Goal: Task Accomplishment & Management: Manage account settings

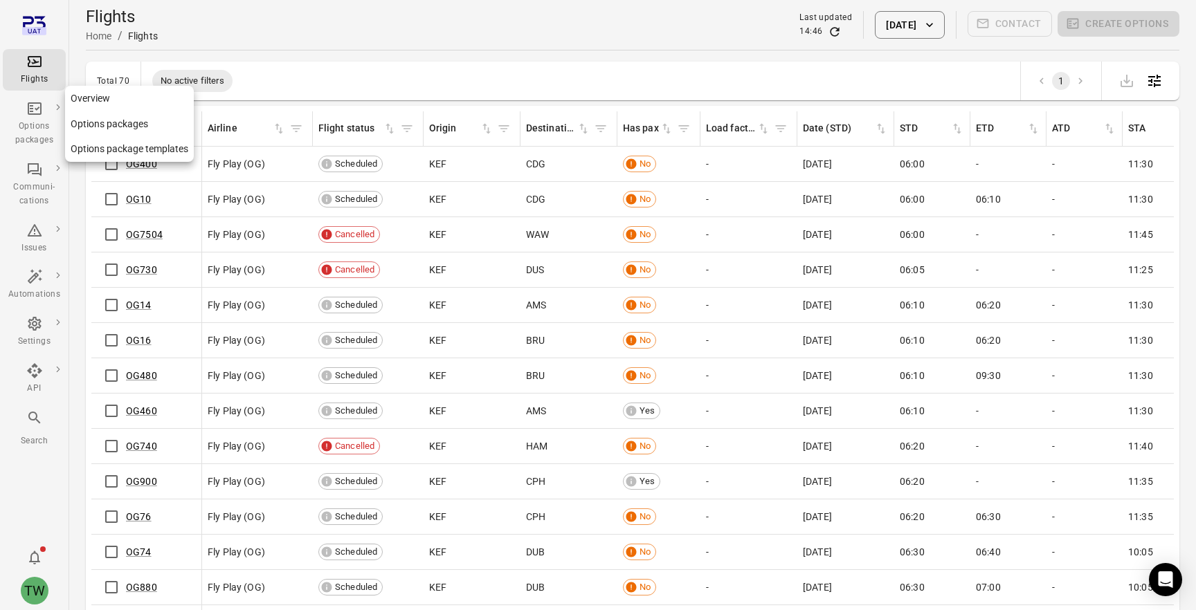
click at [42, 128] on div "Options packages" at bounding box center [34, 134] width 52 height 28
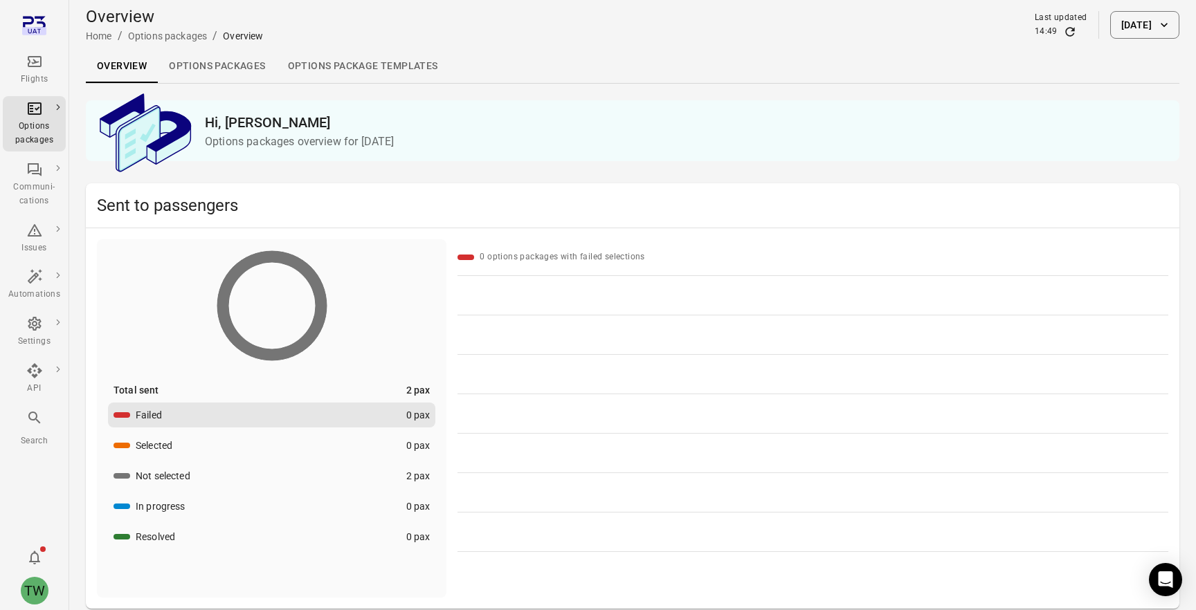
click at [359, 68] on link "Options package Templates" at bounding box center [363, 66] width 172 height 33
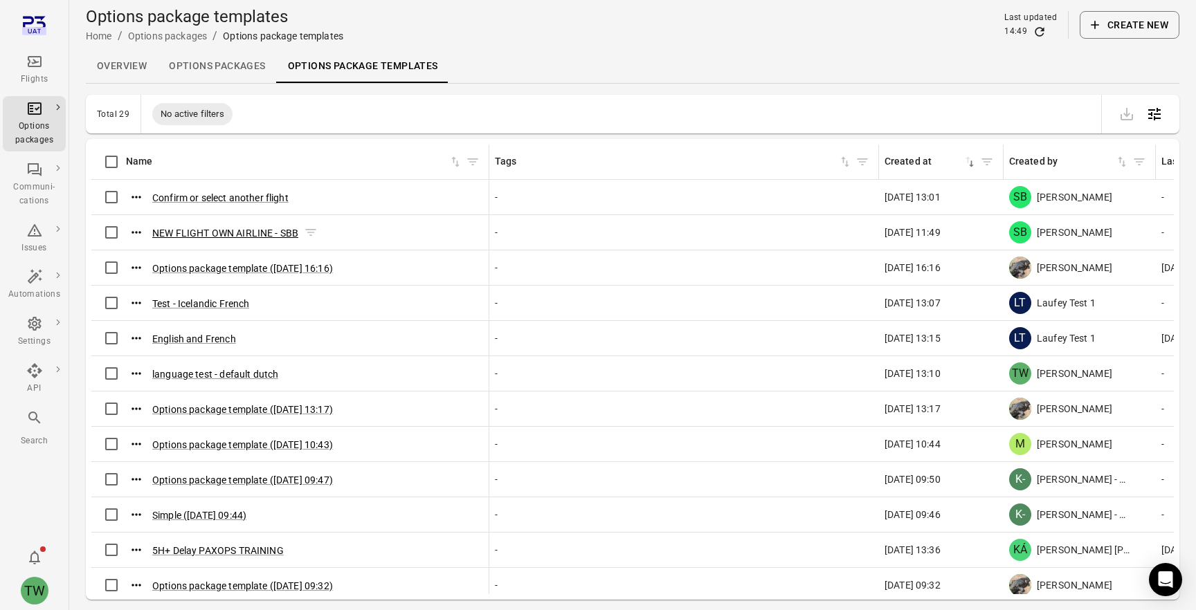
click at [273, 230] on button "NEW FLIGHT OWN AIRLINE - SBB" at bounding box center [225, 233] width 146 height 14
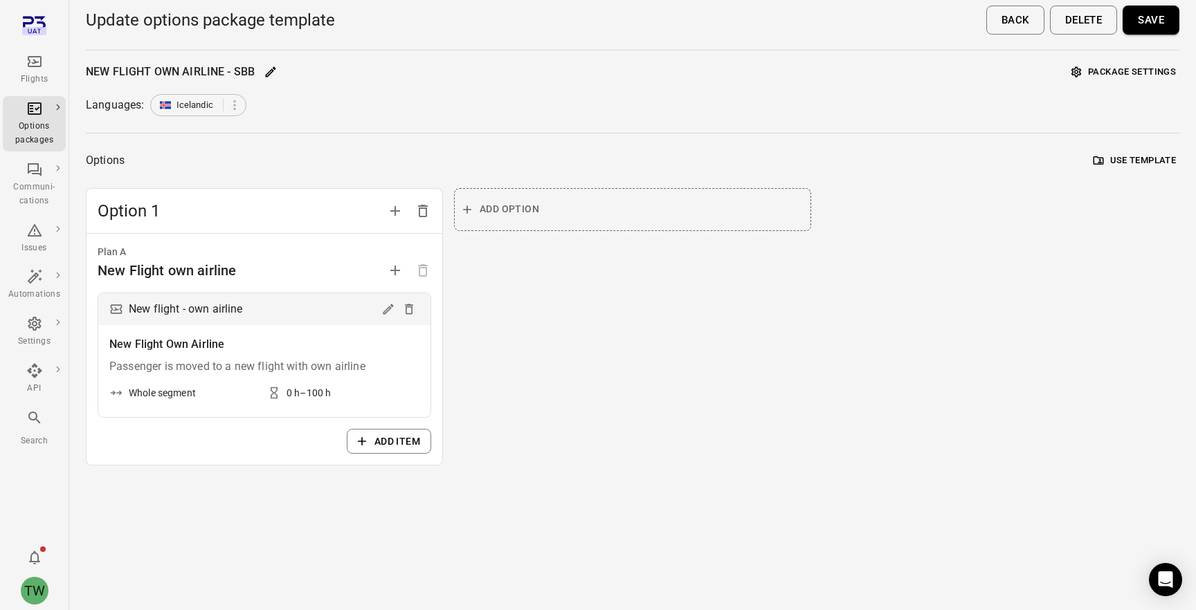
click at [848, 339] on div "Option 1 Plan A New Flight own airline New flight - own airline New Flight Own …" at bounding box center [633, 327] width 1094 height 278
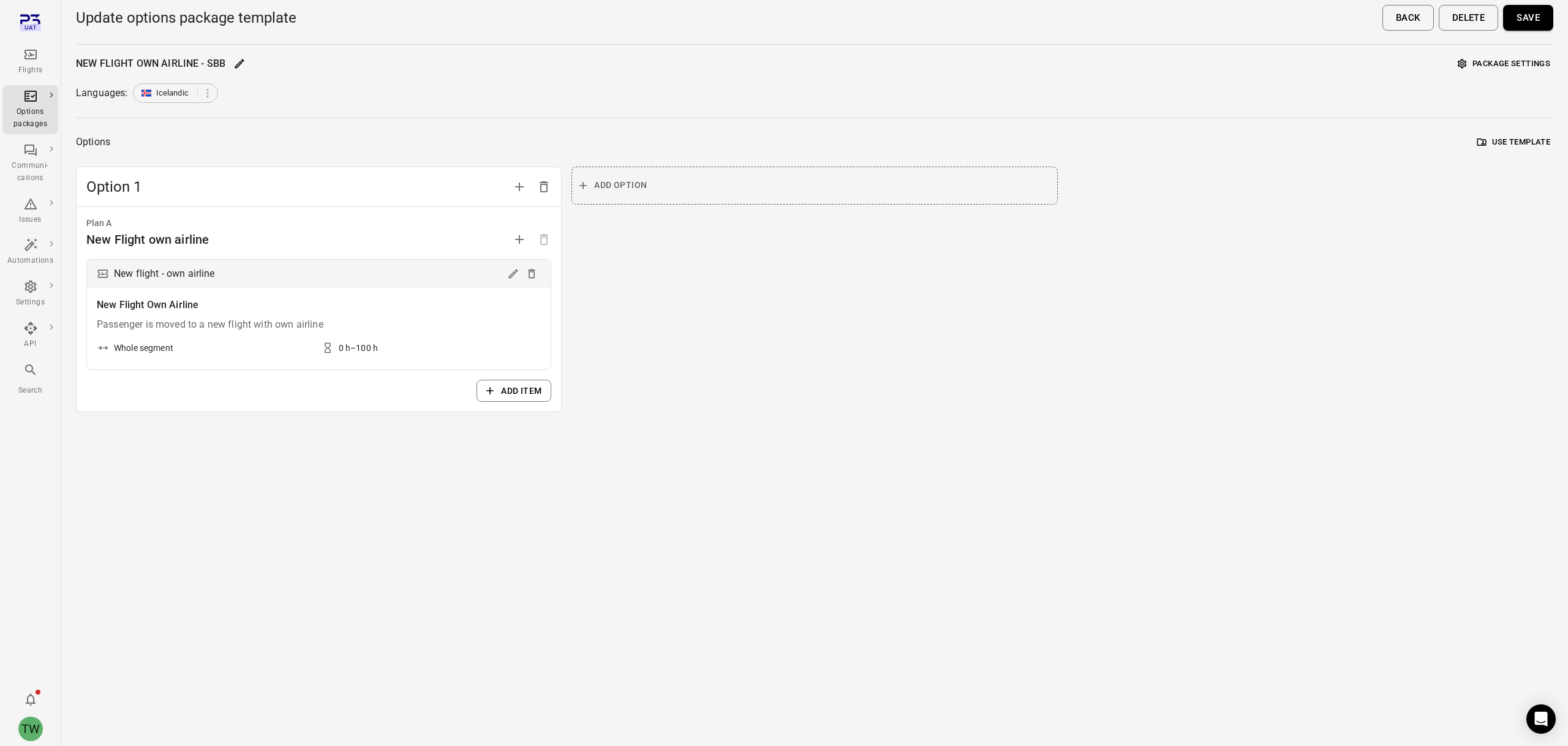
click at [33, 54] on icon "Main navigation" at bounding box center [31, 54] width 12 height 10
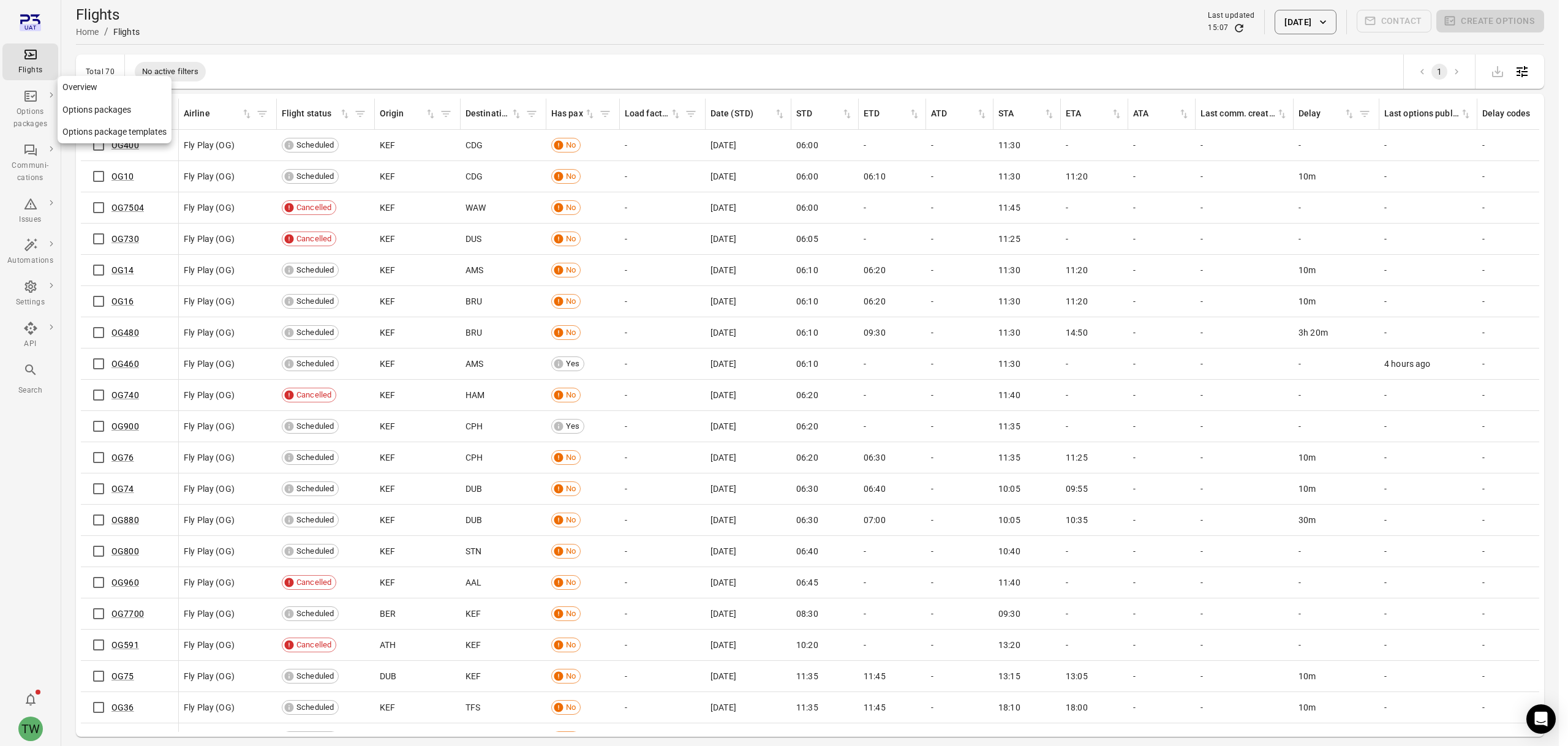
click at [28, 114] on div "Options packages" at bounding box center [30, 119] width 46 height 25
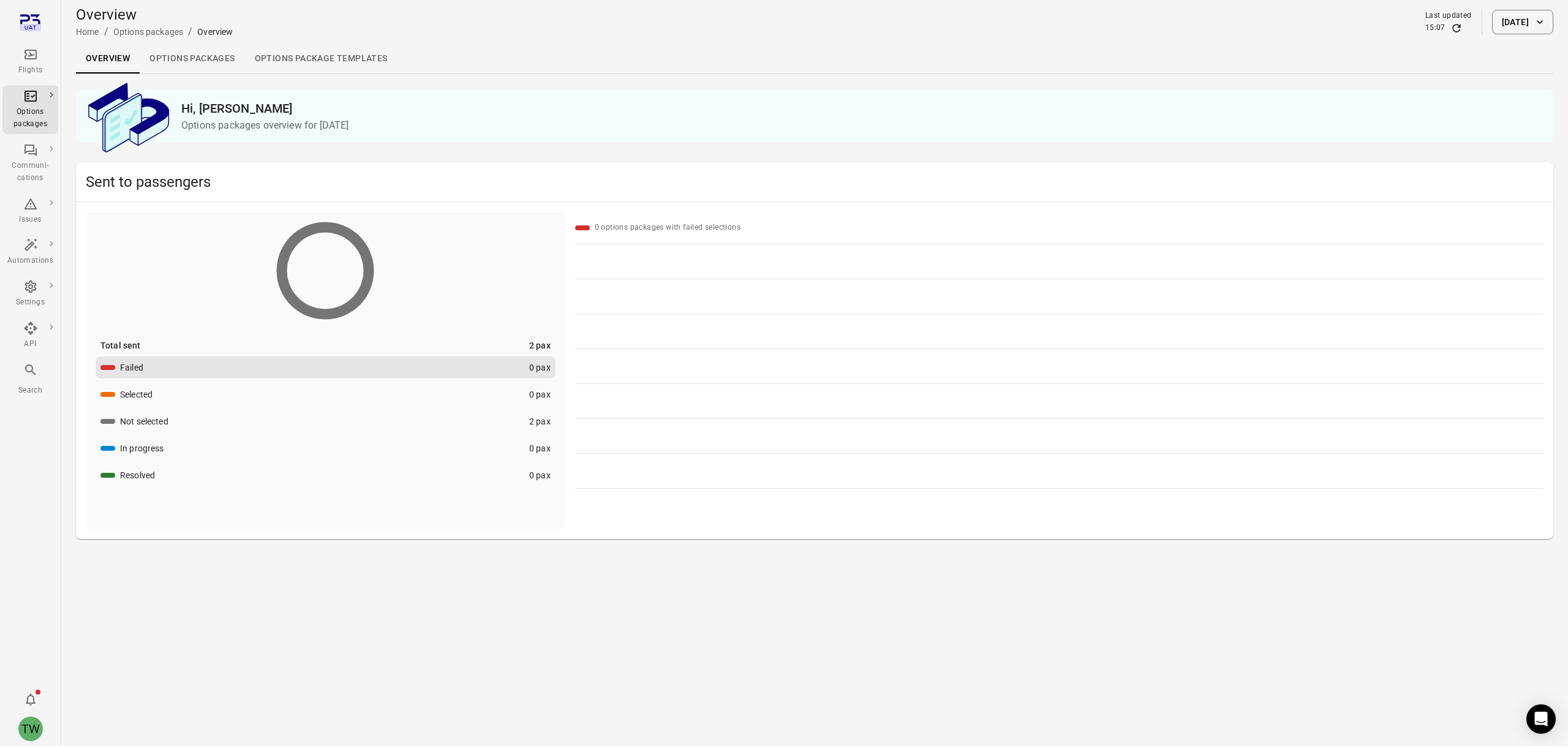
click at [1057, 17] on button "[DATE]" at bounding box center [1522, 22] width 61 height 25
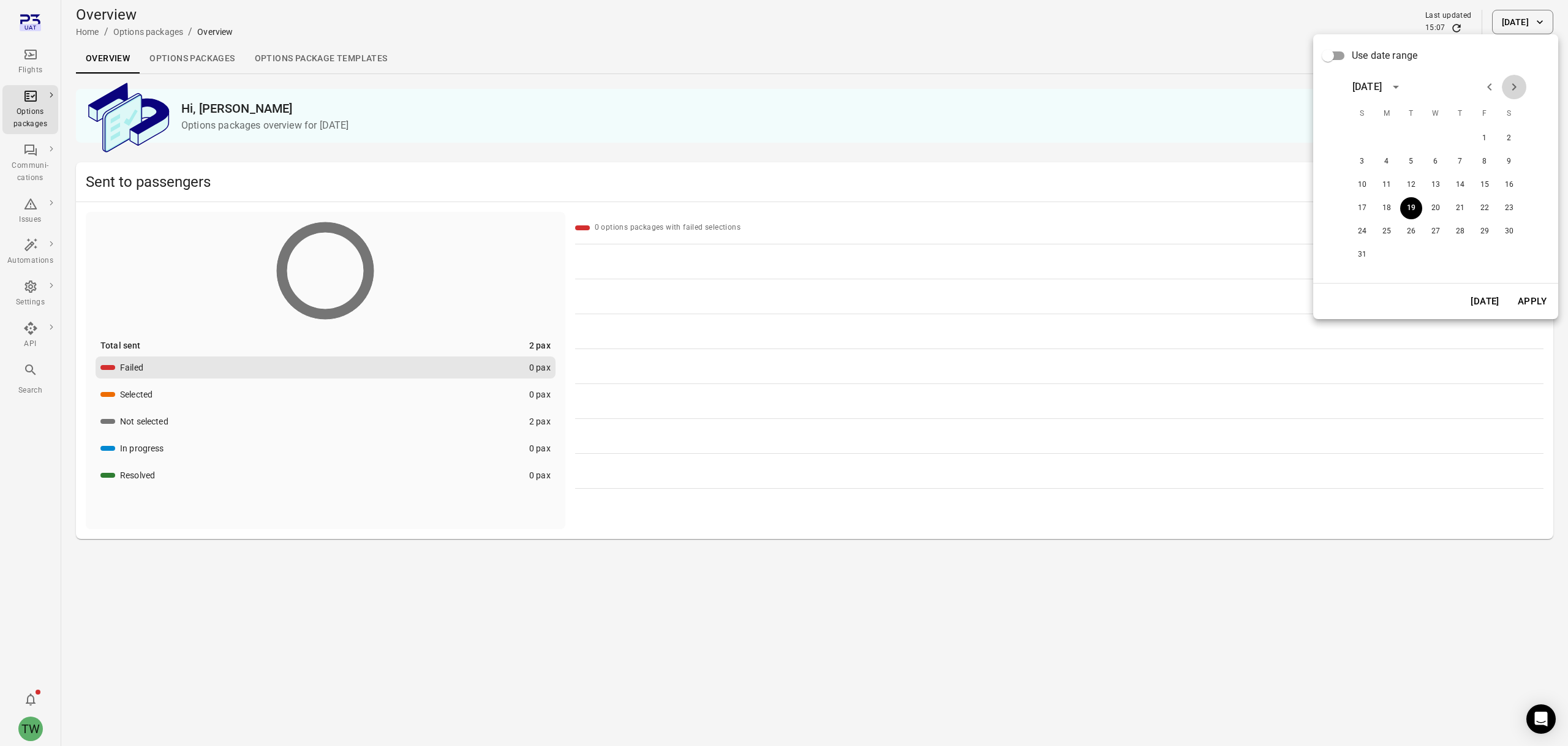
click at [1057, 84] on icon "Next month" at bounding box center [1514, 87] width 15 height 15
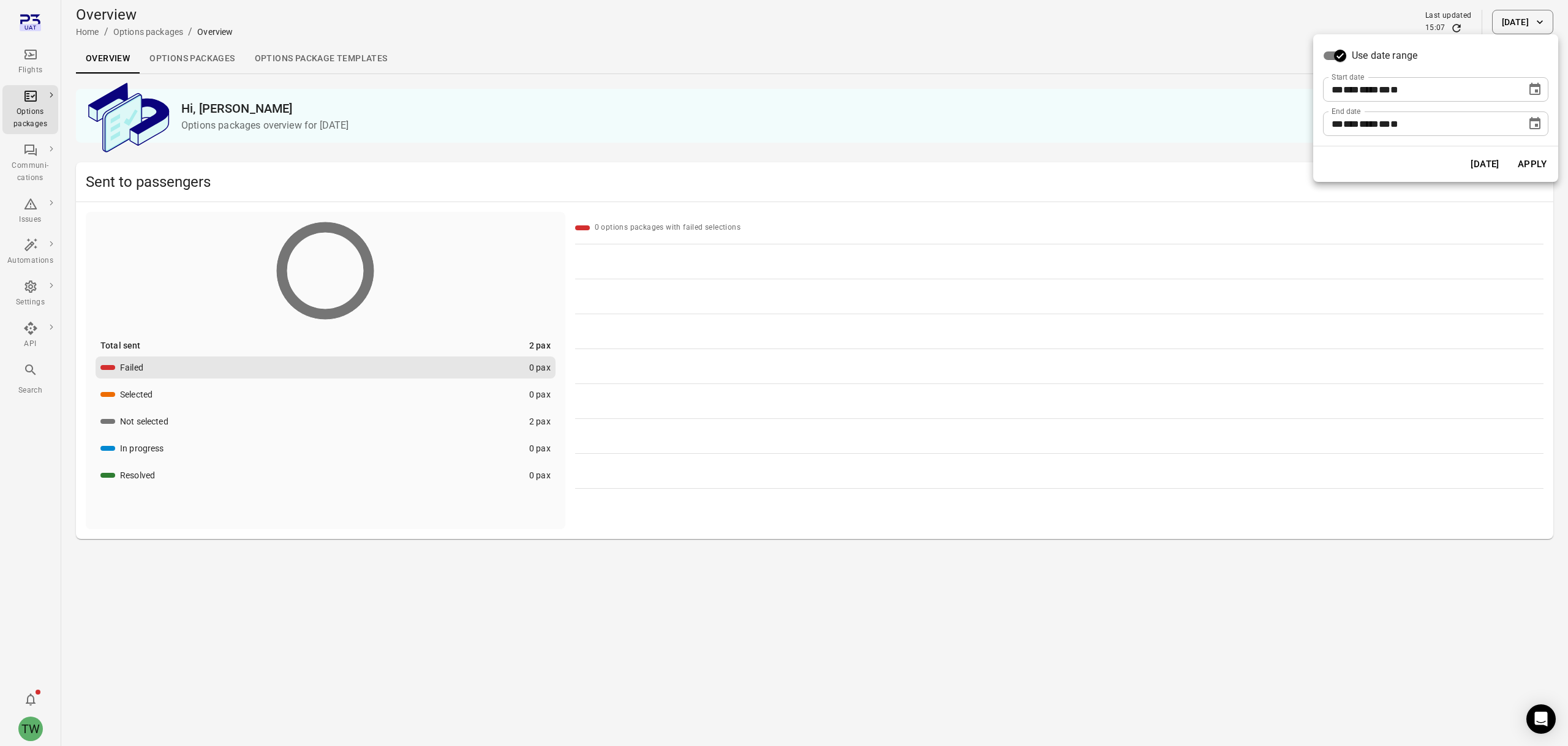
click at [1057, 88] on span "**" at bounding box center [1384, 89] width 12 height 9
click at [1057, 88] on icon "Choose date, selected date is Aug 19, 2025" at bounding box center [1534, 88] width 11 height 12
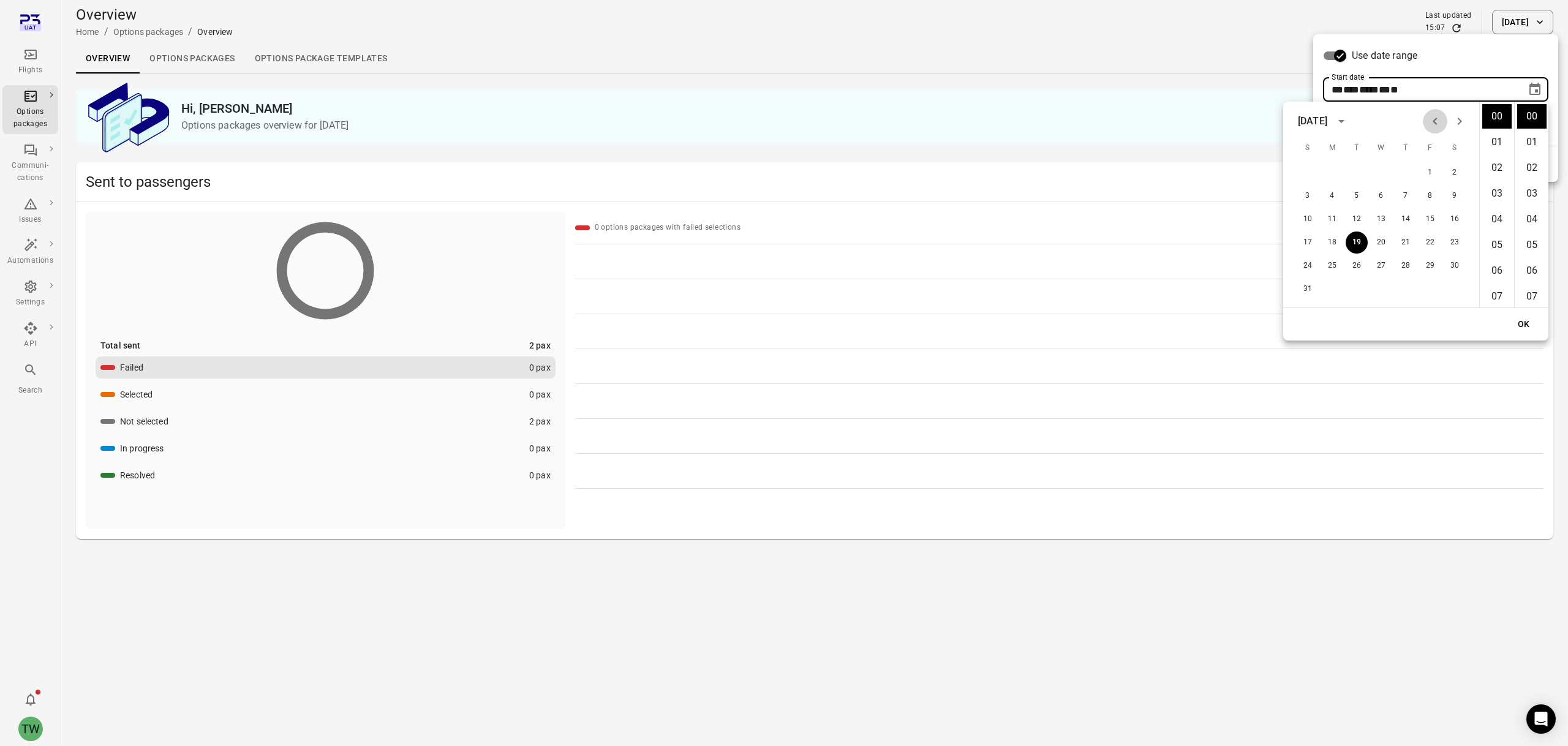
click at [1057, 122] on icon "Previous month" at bounding box center [1434, 121] width 4 height 7
click at [1057, 173] on button "2" at bounding box center [1332, 173] width 22 height 22
type input "**********"
click at [1057, 327] on button "OK" at bounding box center [1524, 325] width 39 height 23
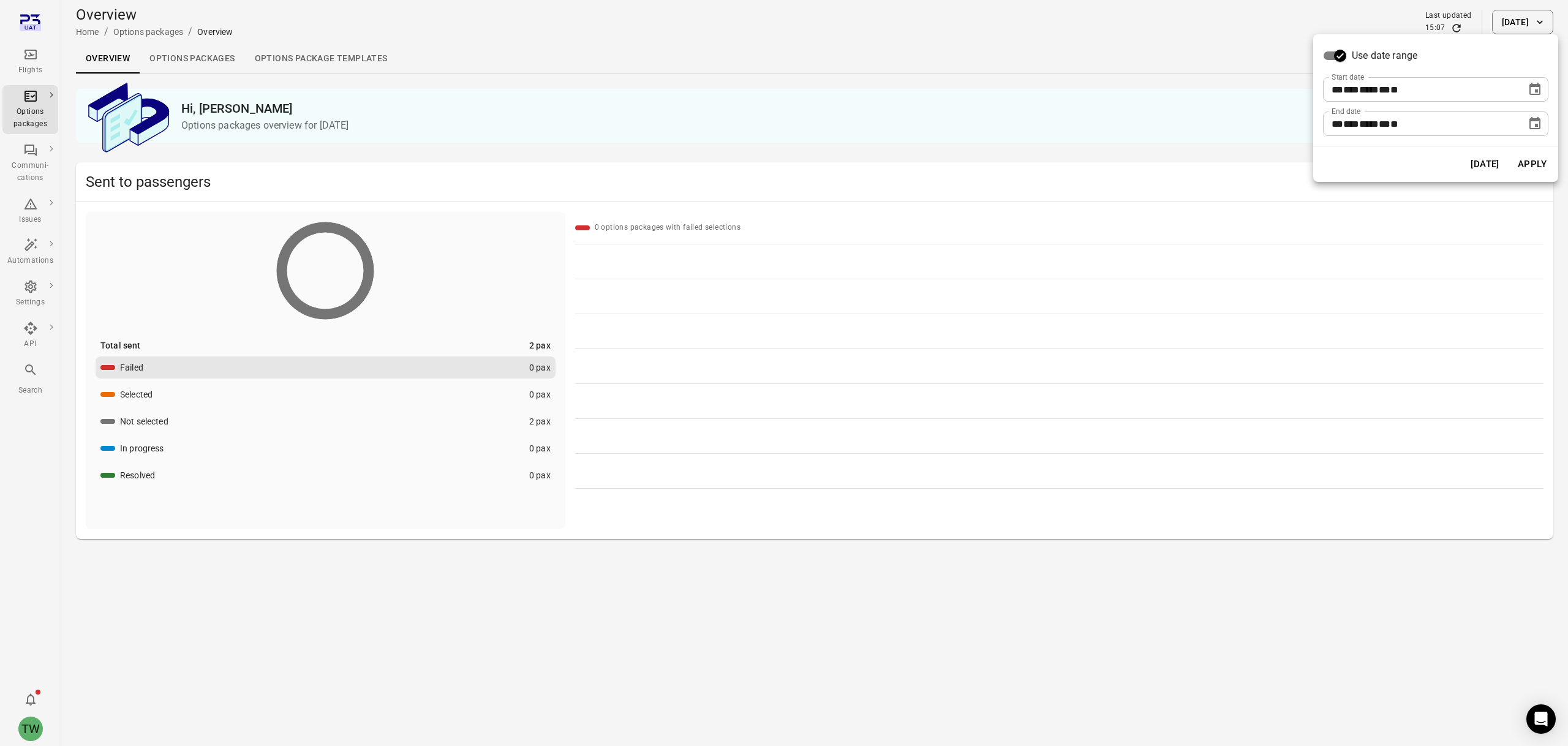
click at [1057, 165] on button "Apply" at bounding box center [1532, 164] width 42 height 26
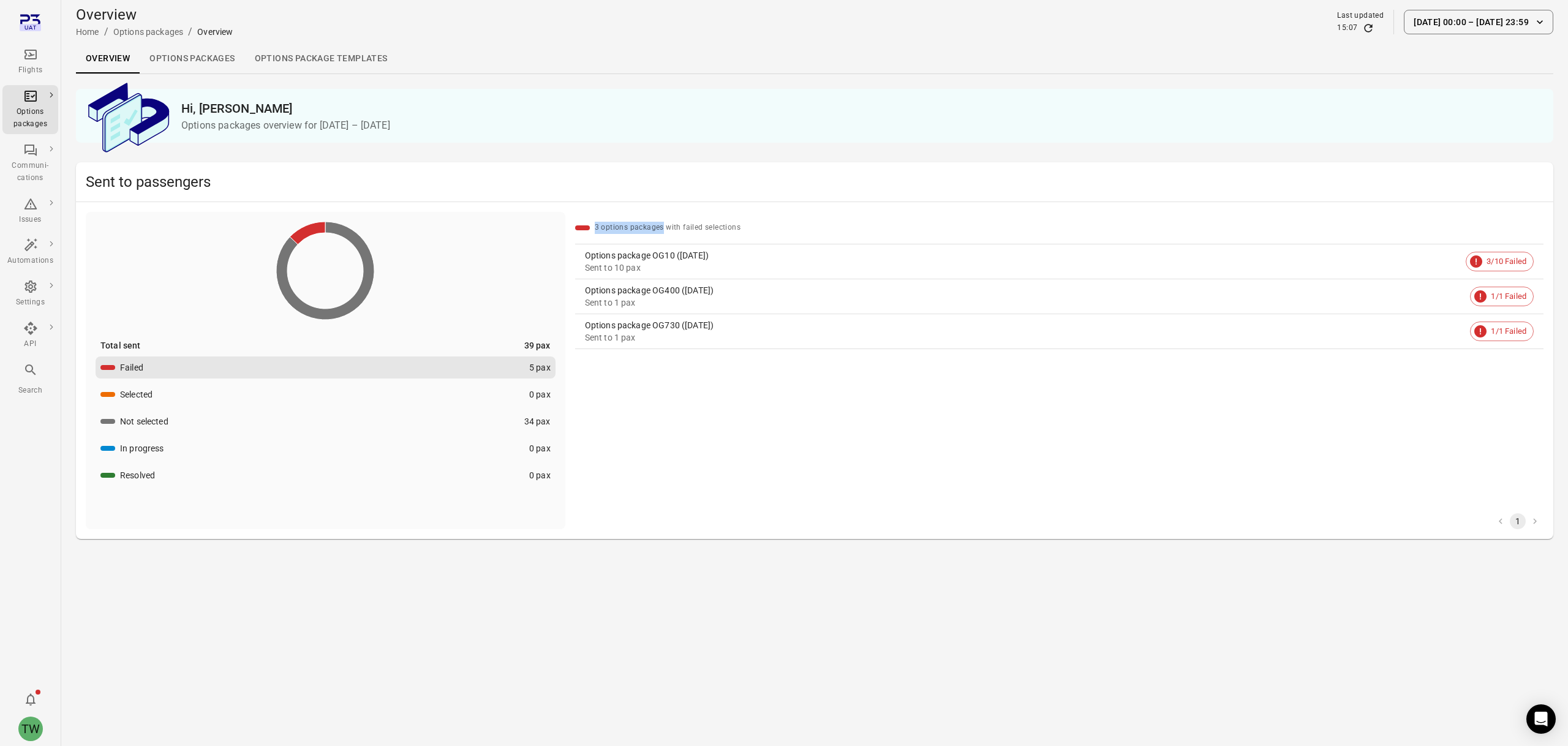
drag, startPoint x: 661, startPoint y: 227, endPoint x: 587, endPoint y: 228, distance: 74.0
click at [587, 228] on div "3 options packages with failed selections" at bounding box center [1059, 228] width 968 height 12
click at [717, 385] on div "3 options packages with failed selections Options package OG10 ([DATE]) Sent to…" at bounding box center [1059, 370] width 968 height 318
drag, startPoint x: 600, startPoint y: 224, endPoint x: 590, endPoint y: 224, distance: 10.0
click at [590, 224] on div "3 options packages with failed selections" at bounding box center [1059, 228] width 968 height 12
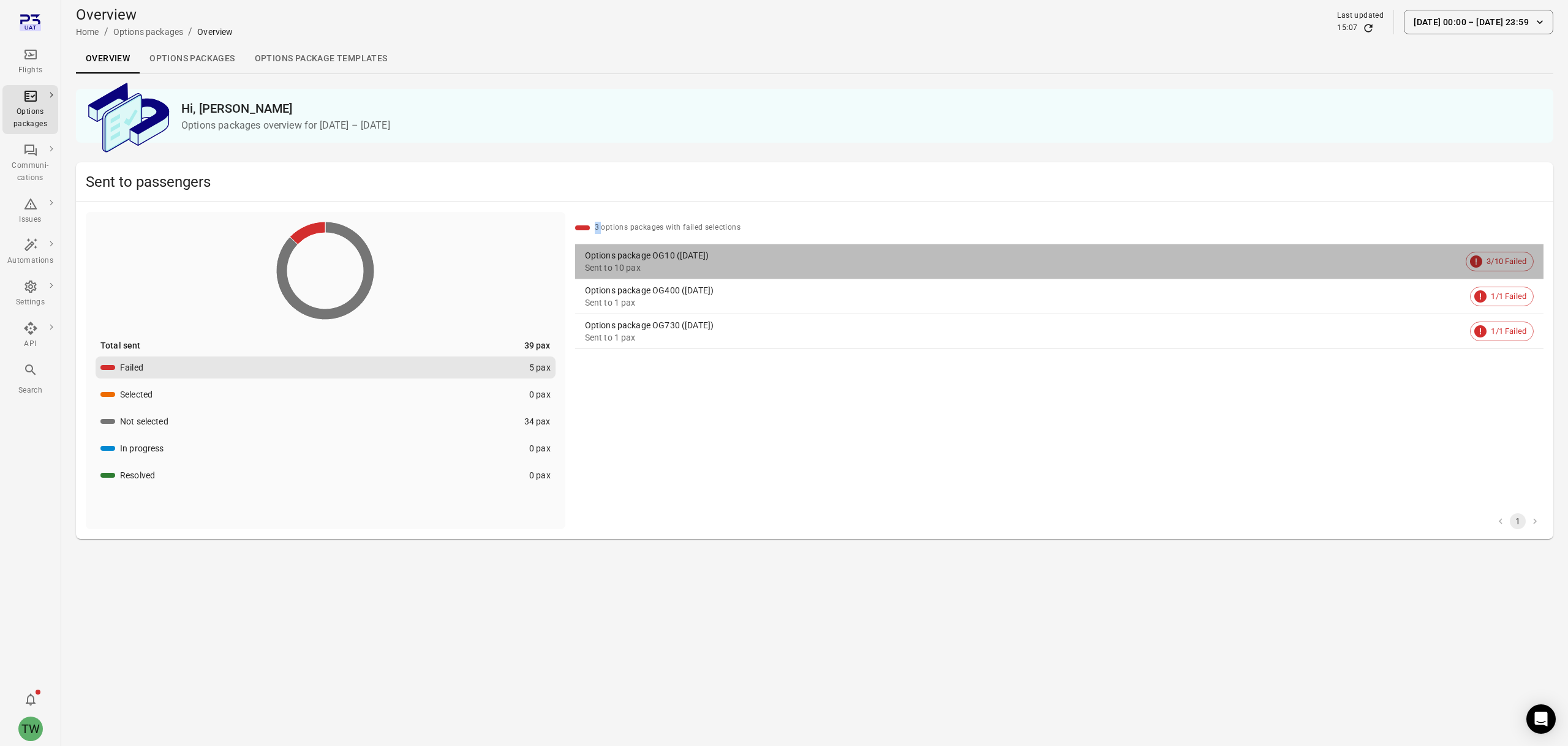
click at [712, 255] on div "Options package OG10 ([DATE])" at bounding box center [1023, 256] width 876 height 12
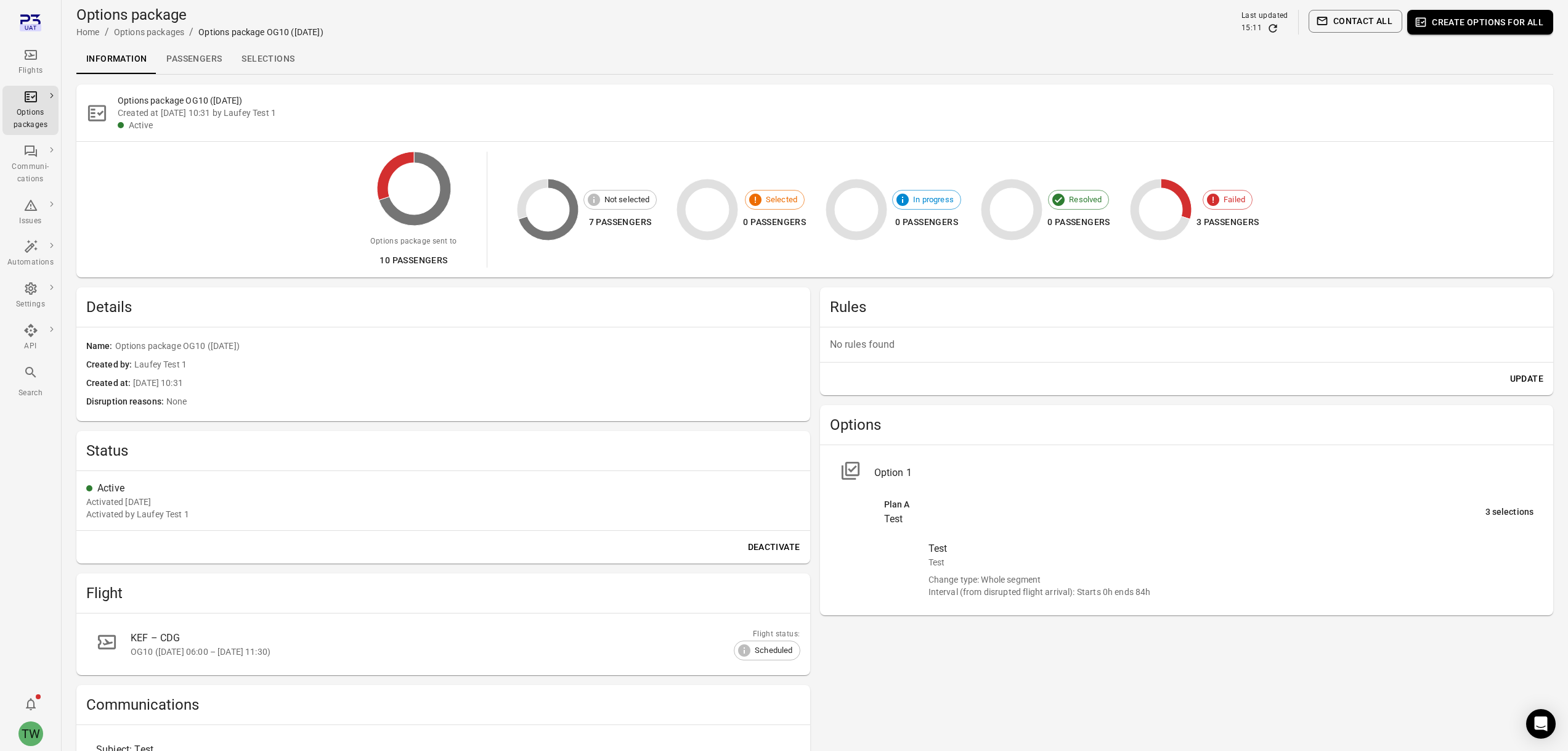
click at [769, 200] on span "Selected" at bounding box center [782, 200] width 45 height 12
click at [289, 65] on link "Selections" at bounding box center [268, 59] width 73 height 29
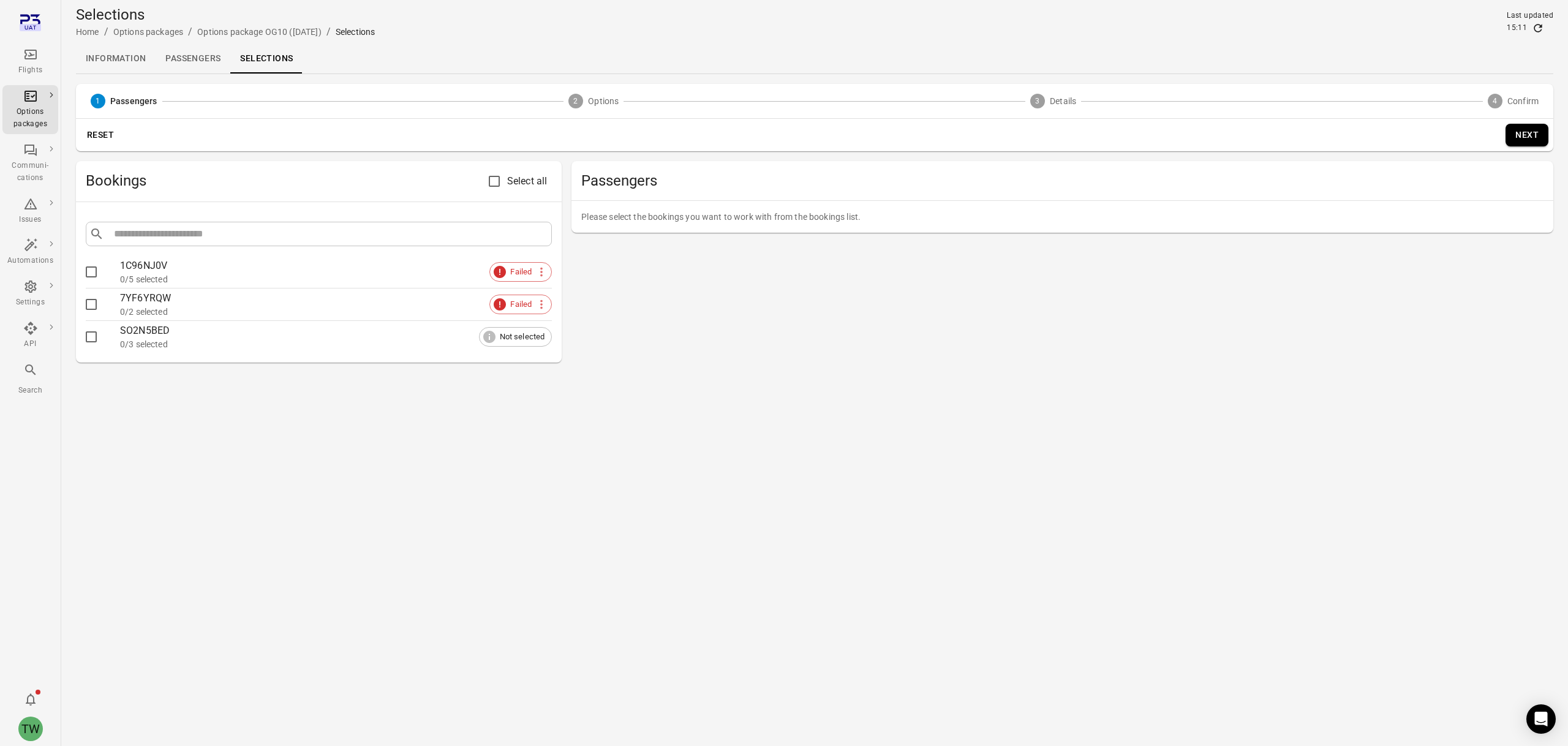
click at [119, 60] on link "Information" at bounding box center [116, 58] width 80 height 29
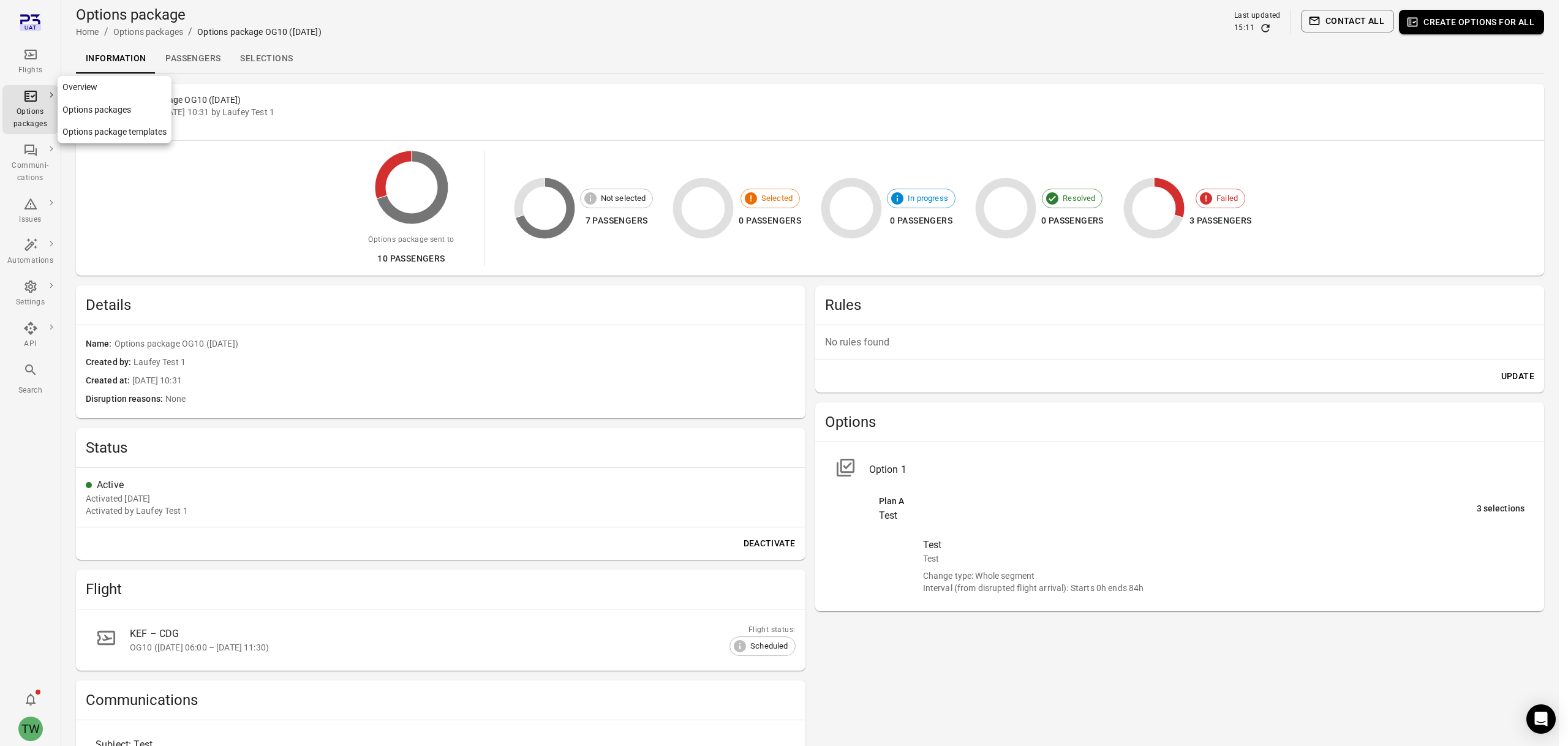
click at [35, 107] on div "Options packages" at bounding box center [30, 119] width 46 height 25
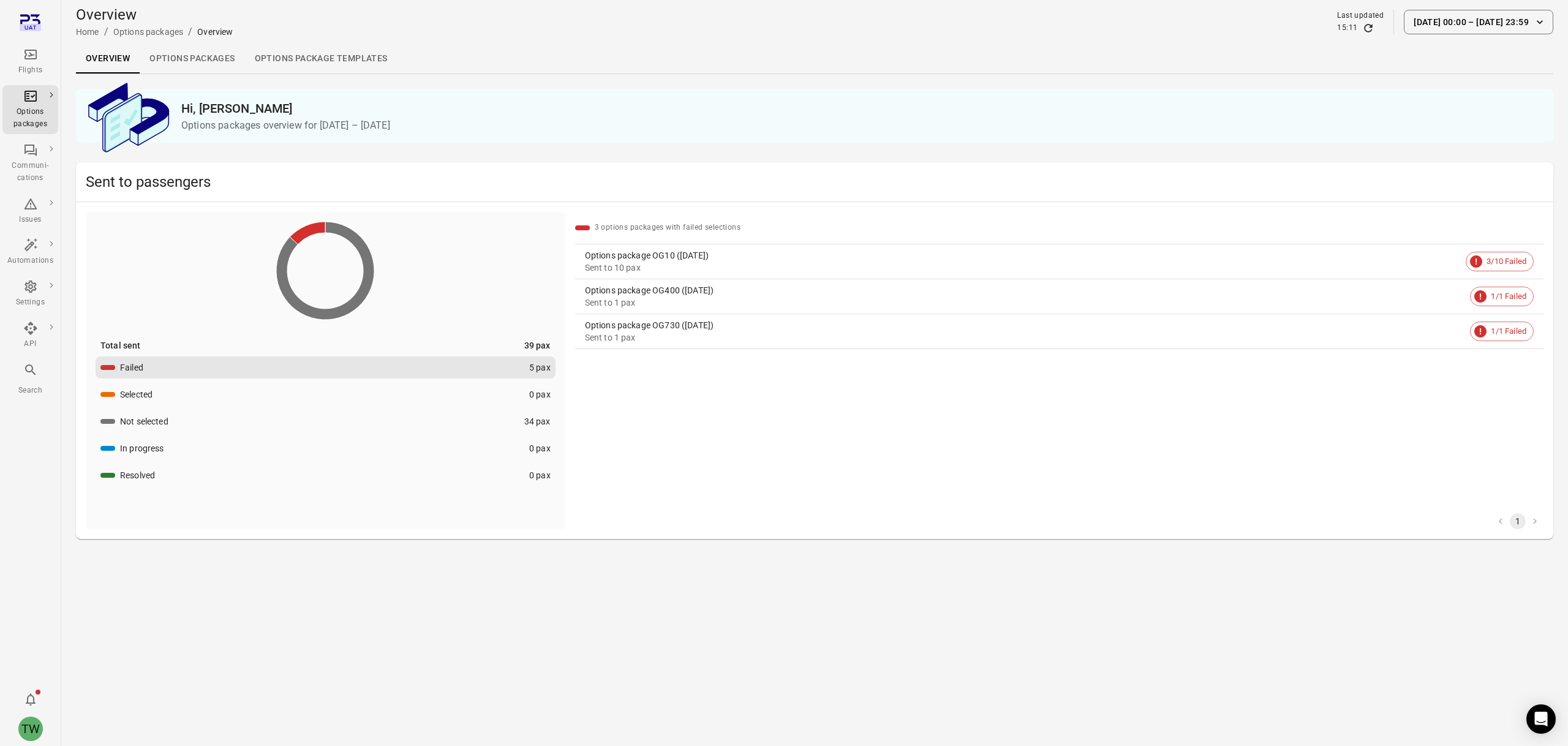
click at [187, 61] on link "Options packages" at bounding box center [192, 58] width 104 height 29
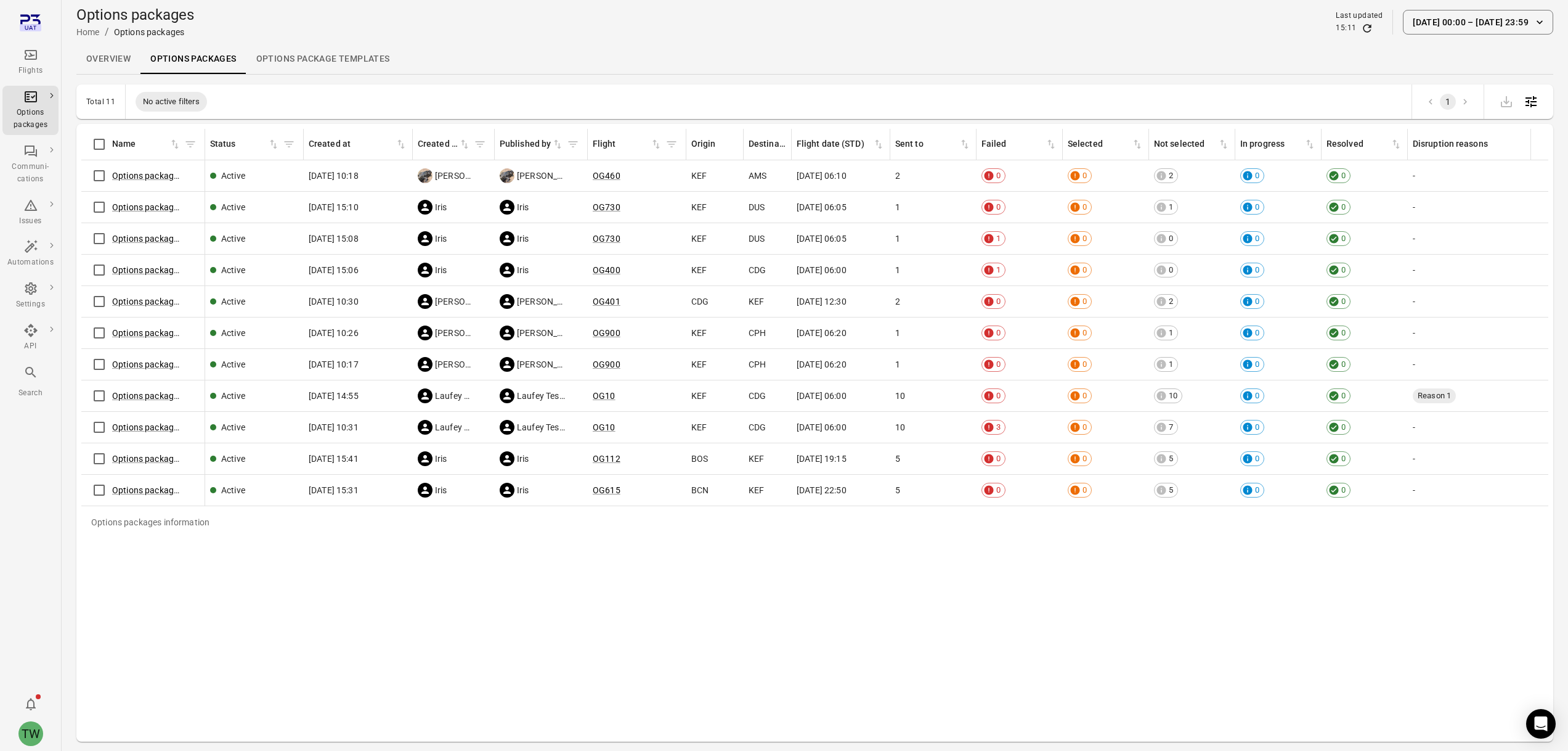
click at [110, 64] on link "Overview" at bounding box center [109, 59] width 64 height 29
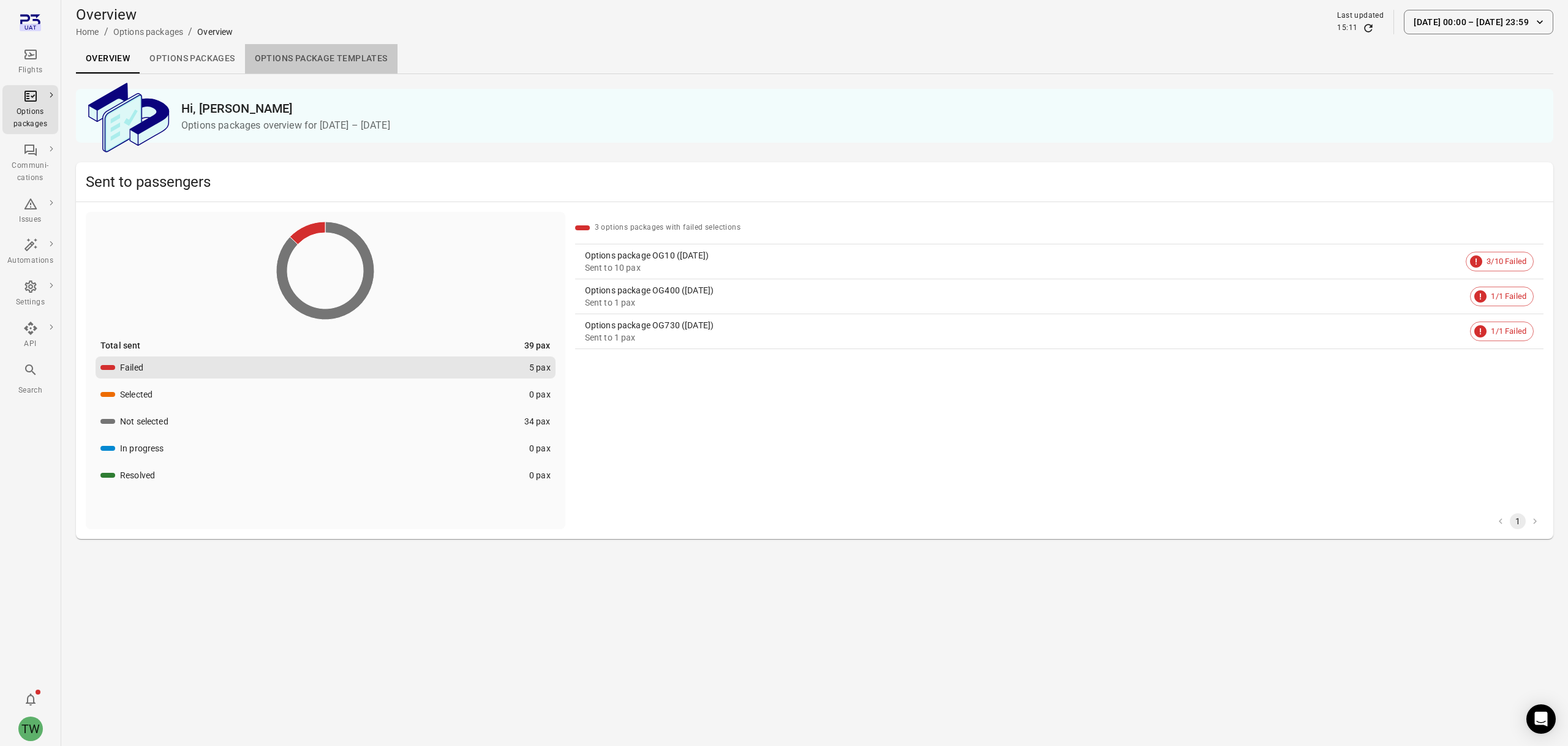
click at [299, 58] on link "Options package Templates" at bounding box center [321, 58] width 152 height 29
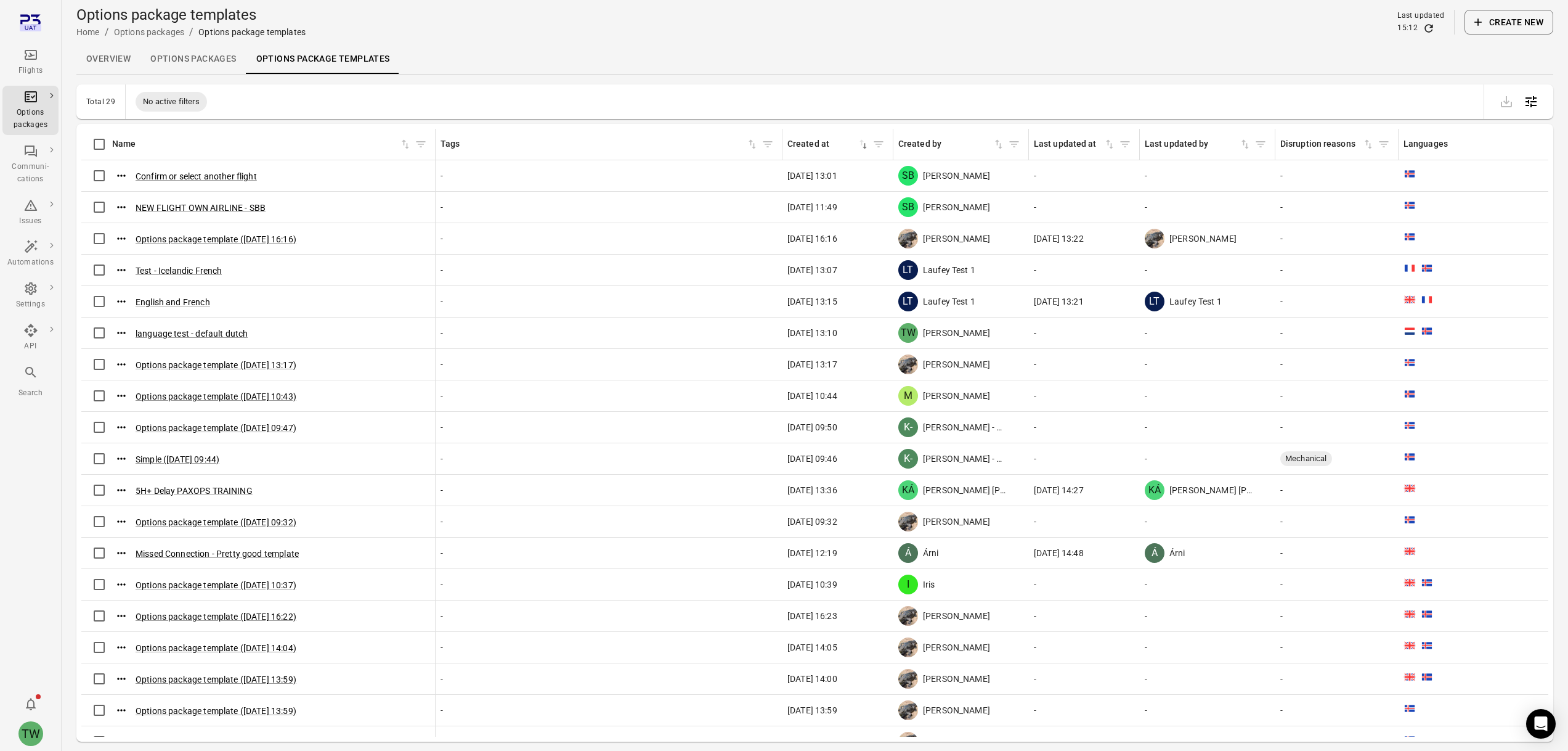
click at [85, 57] on link "Overview" at bounding box center [109, 59] width 64 height 29
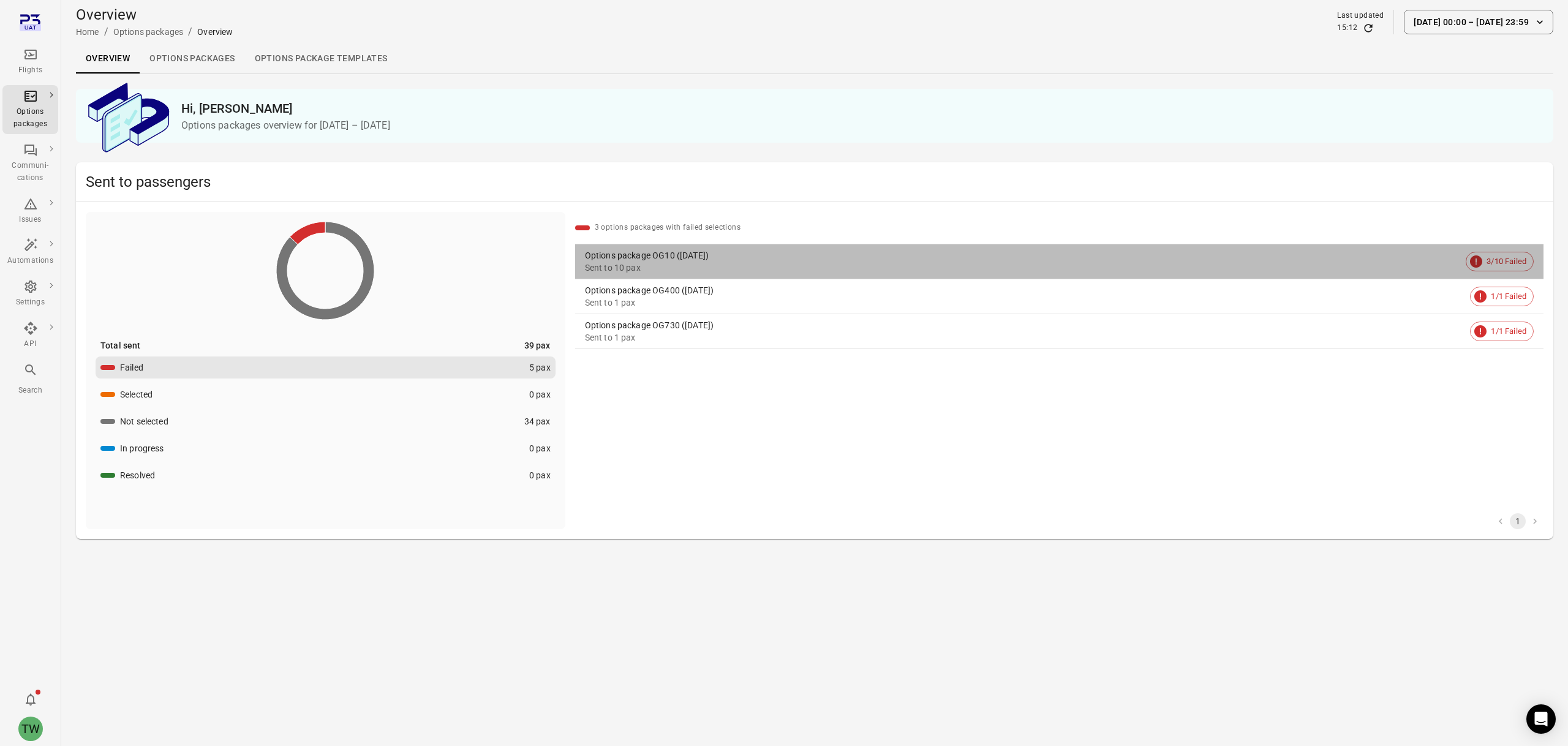
click at [705, 258] on div "Options package OG10 ([DATE])" at bounding box center [1023, 256] width 876 height 12
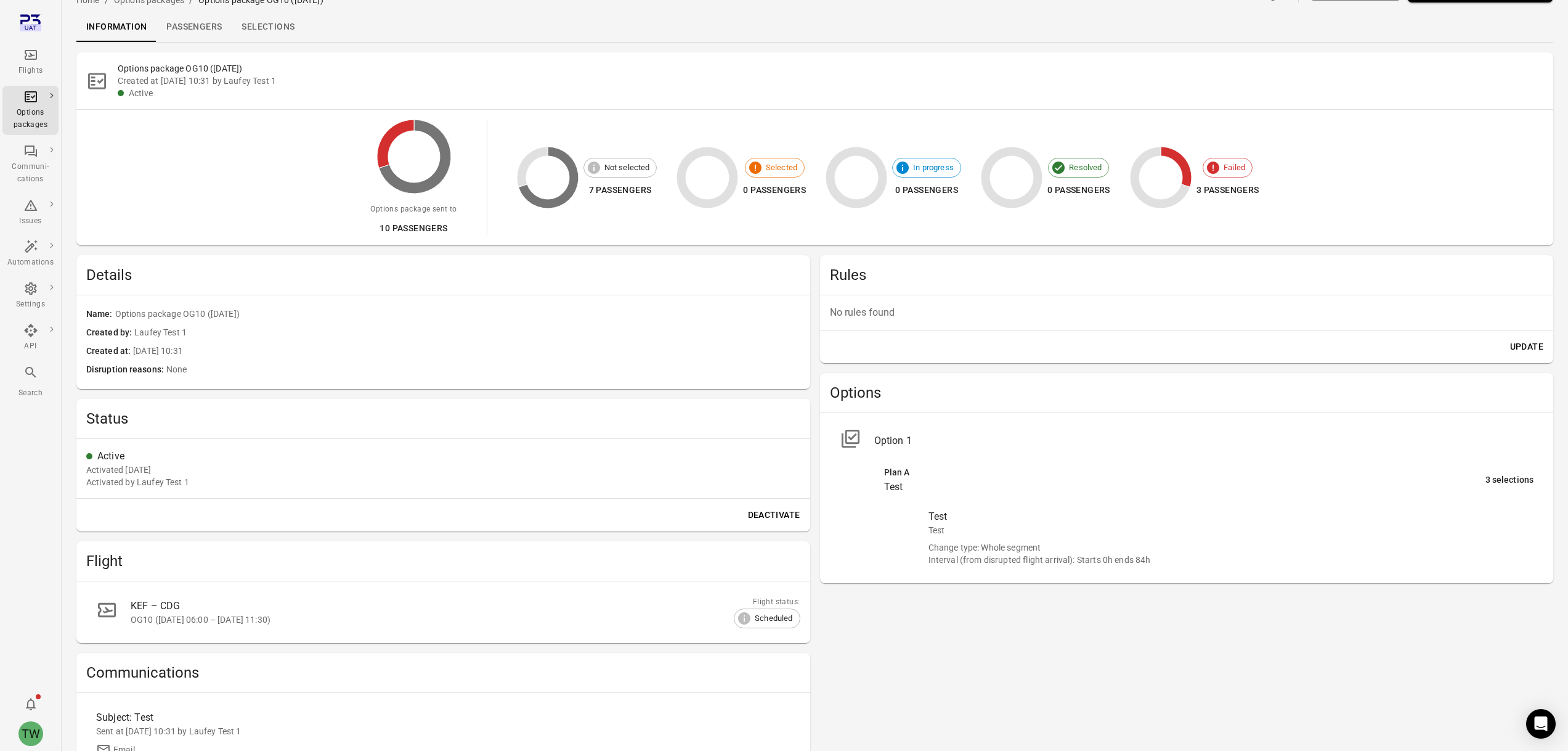
scroll to position [86, 0]
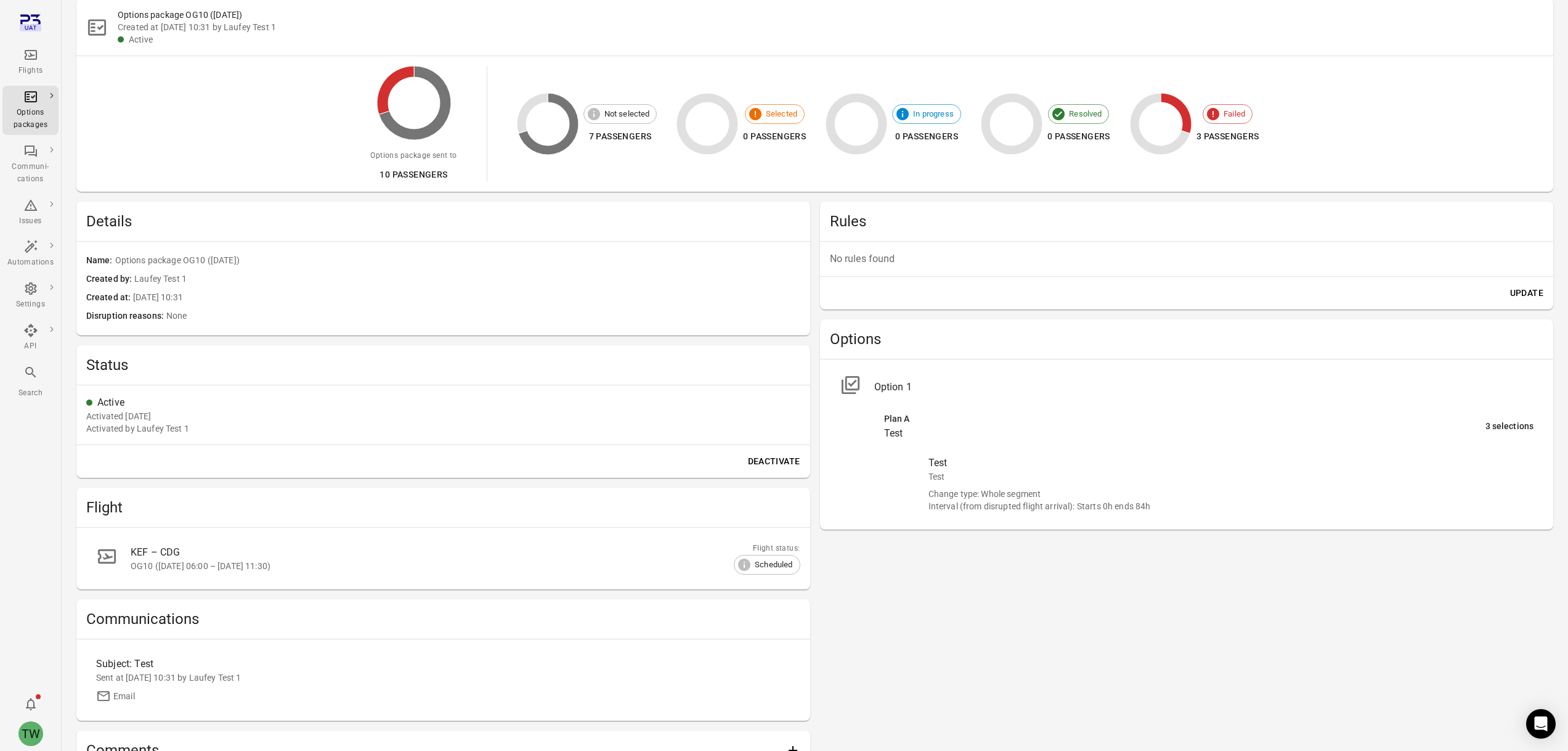
click at [774, 113] on span "Selected" at bounding box center [782, 114] width 45 height 12
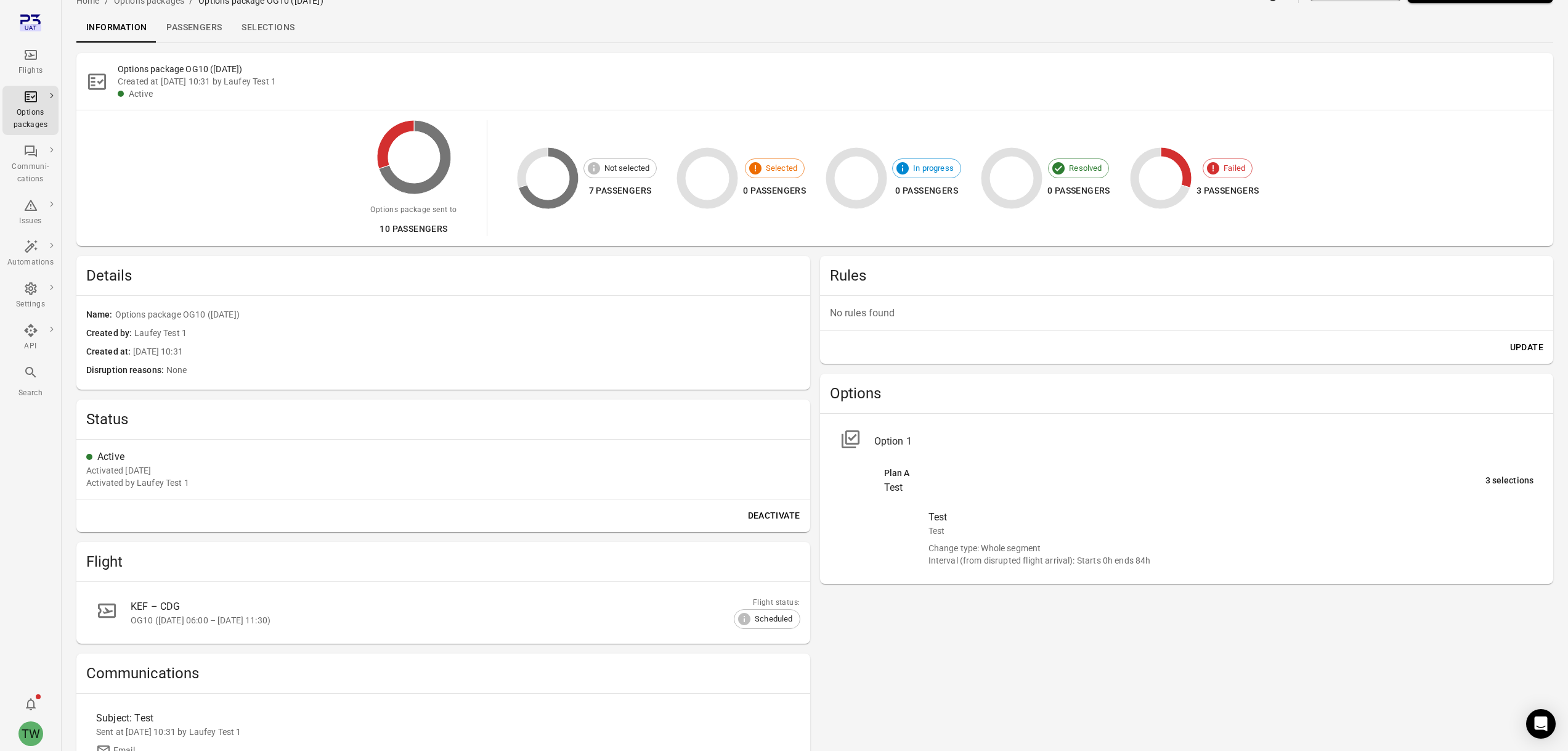
scroll to position [0, 0]
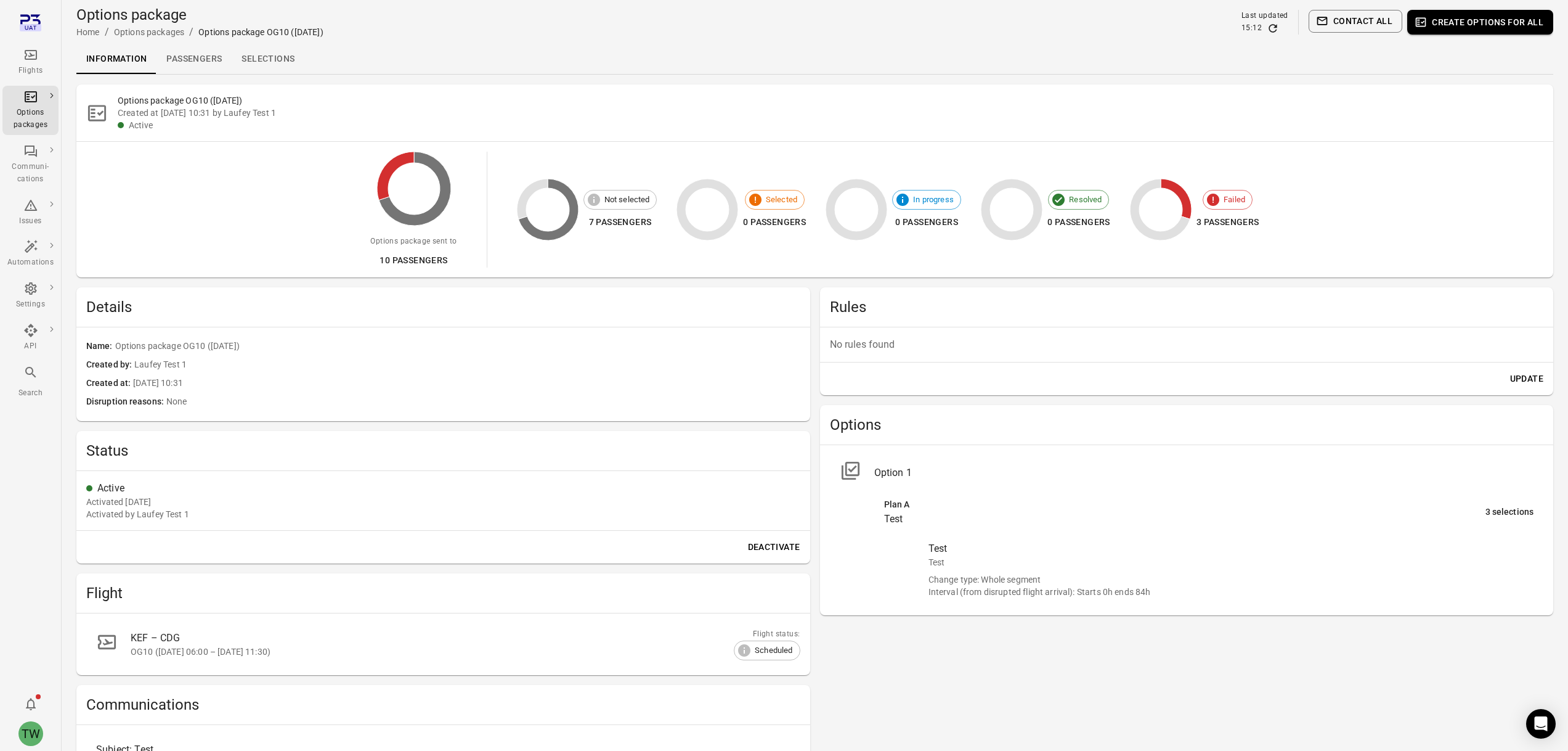
click at [189, 53] on link "Passengers" at bounding box center [194, 59] width 75 height 29
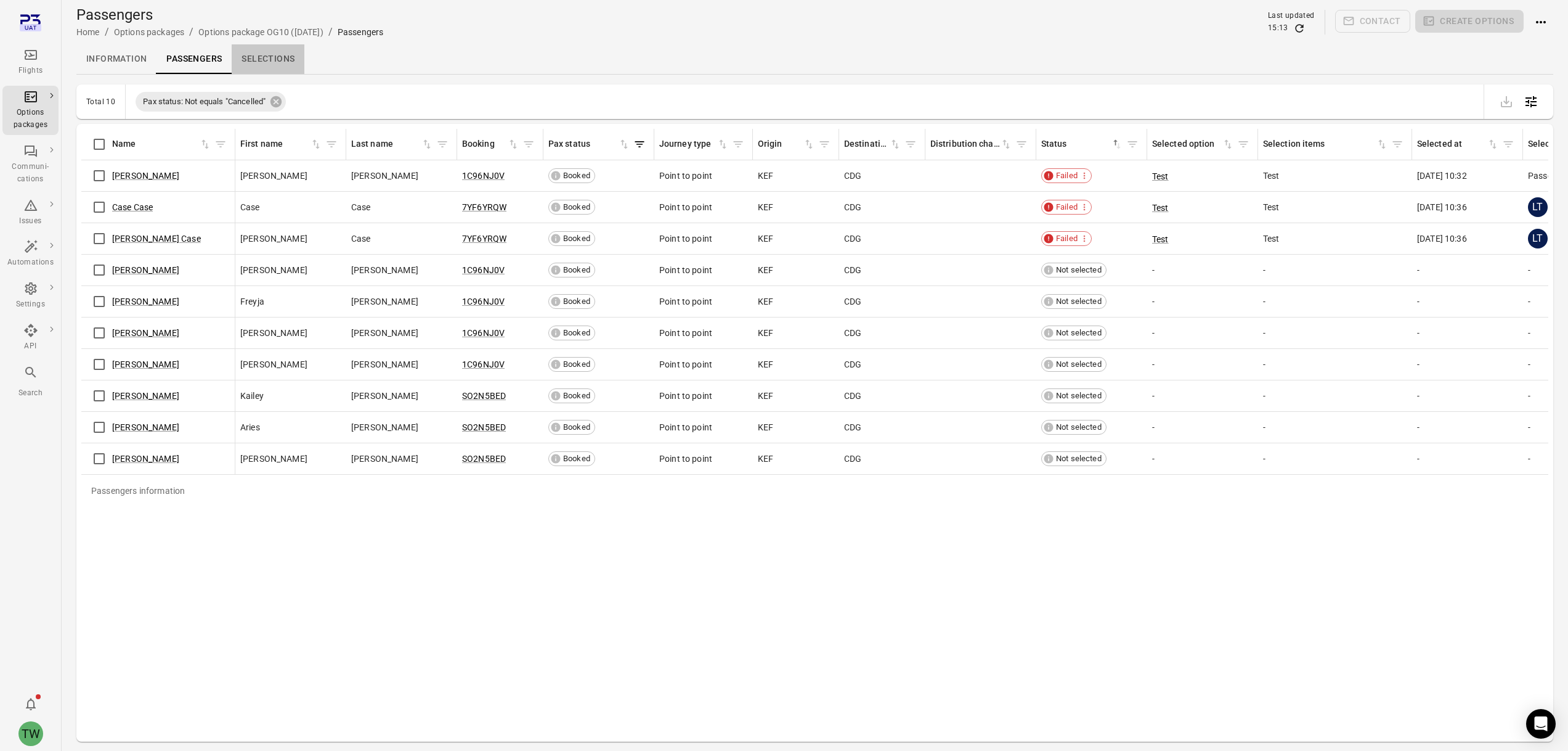
click at [273, 59] on link "Selections" at bounding box center [268, 59] width 73 height 29
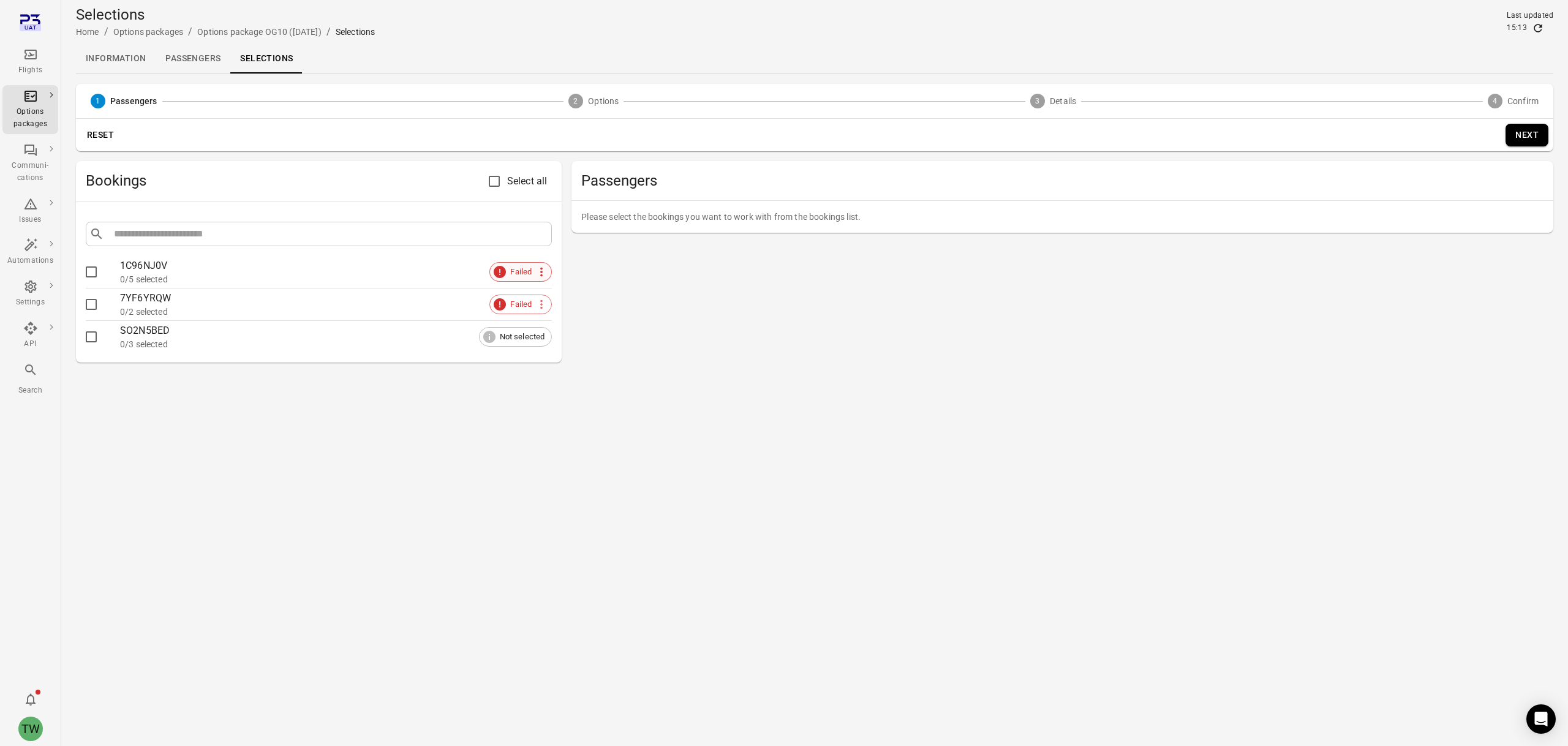
click at [542, 272] on icon at bounding box center [541, 272] width 3 height 9
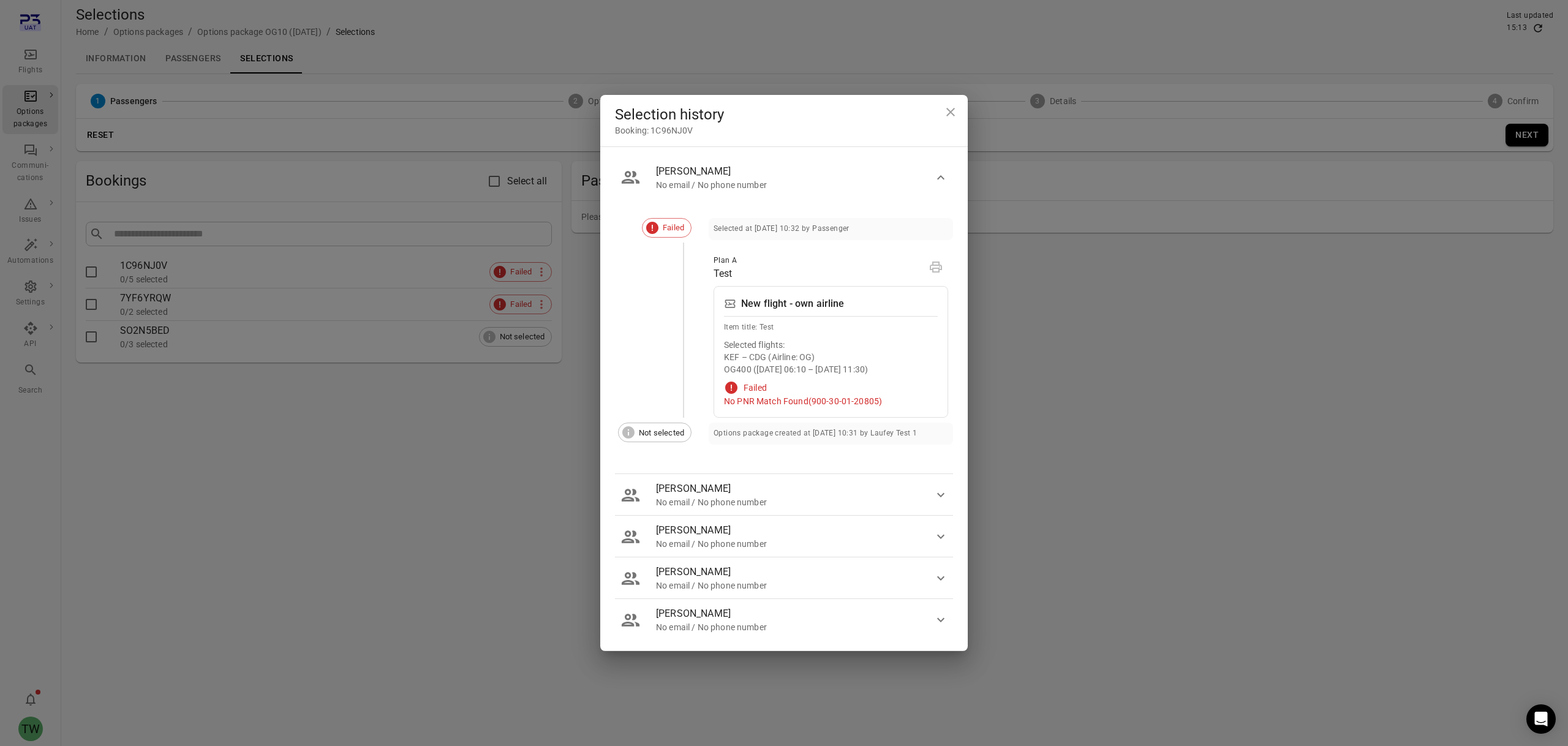
click at [805, 512] on button "[PERSON_NAME] No email / No phone number" at bounding box center [784, 495] width 338 height 42
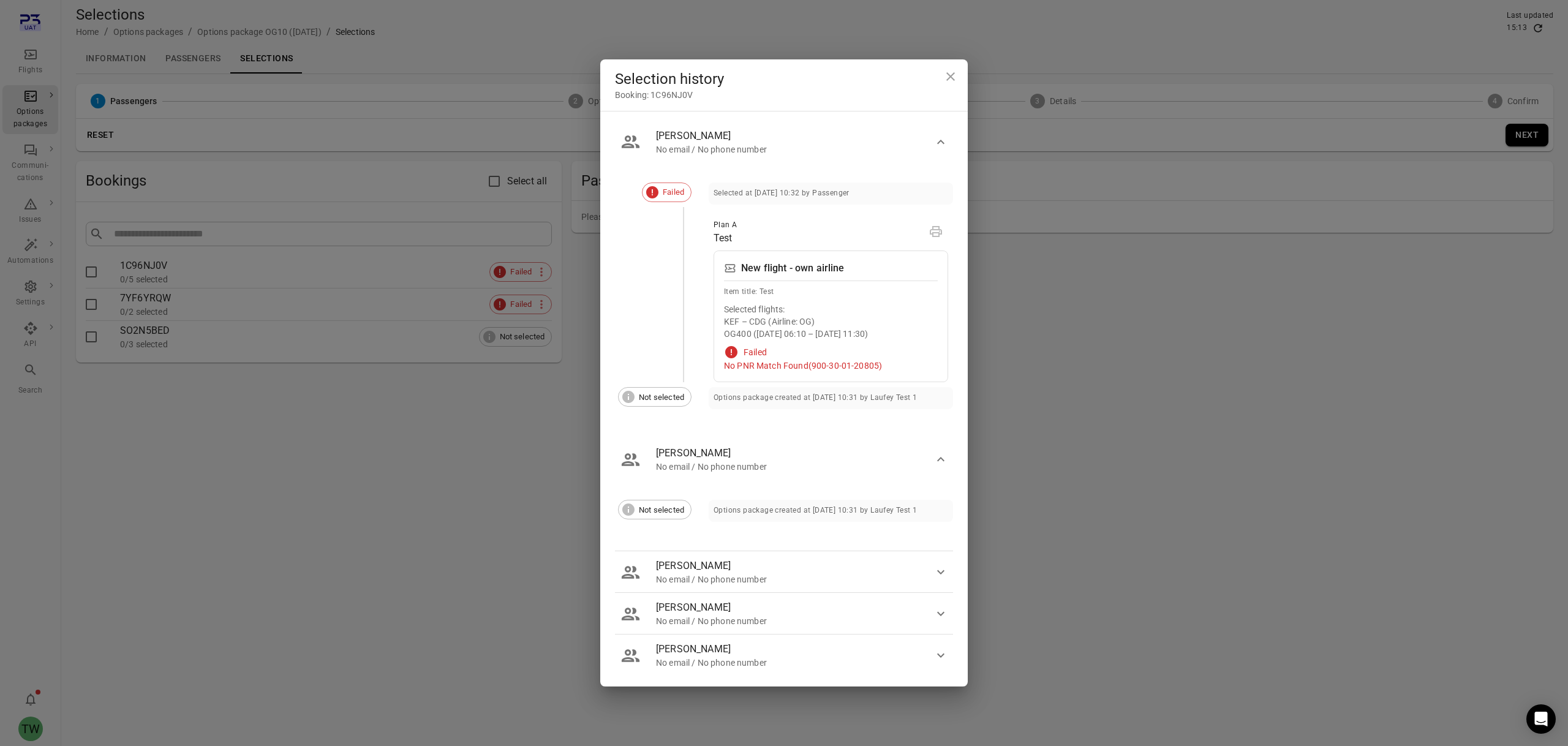
click at [880, 540] on div "No email / No phone number" at bounding box center [795, 580] width 278 height 12
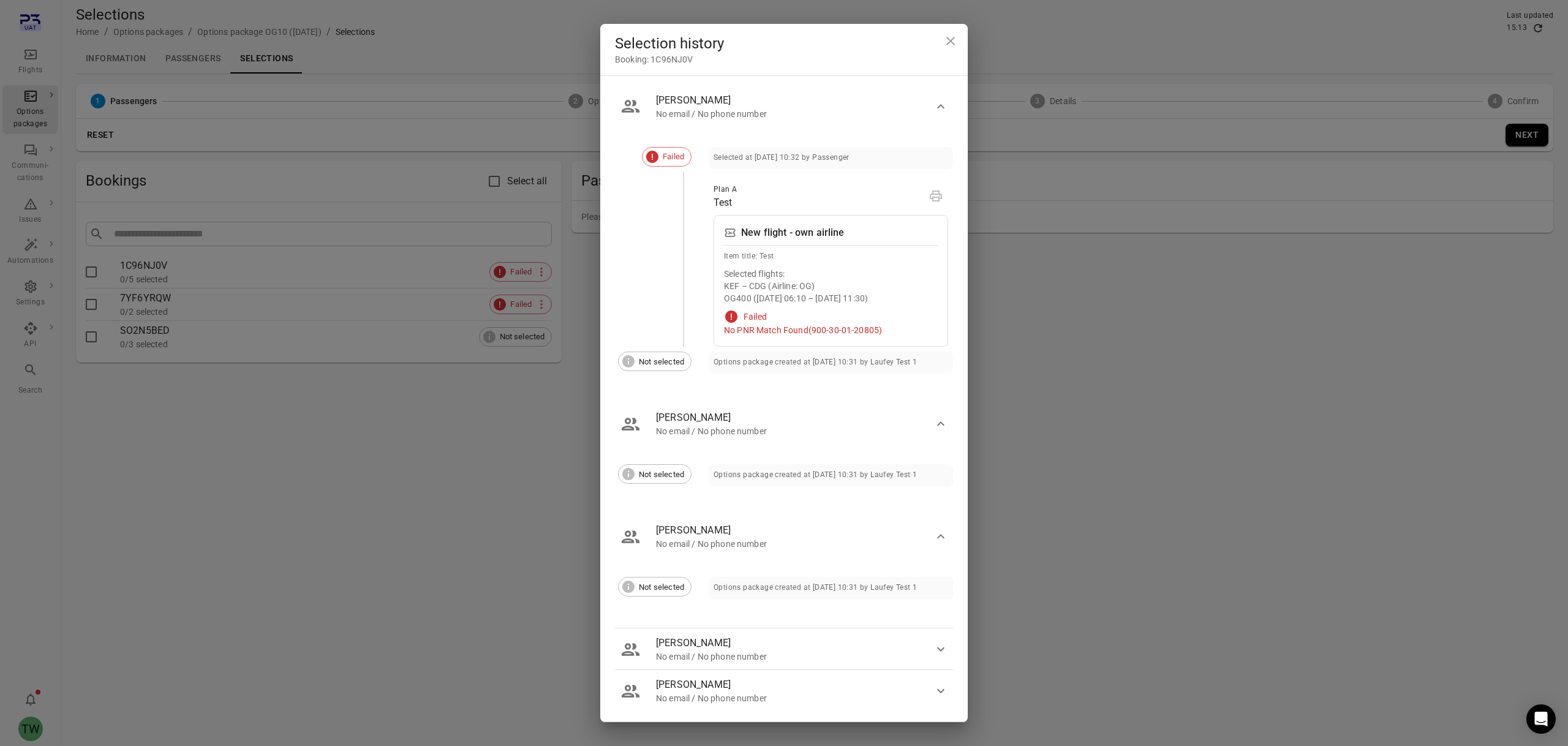
click at [658, 362] on span "Not selected" at bounding box center [661, 362] width 58 height 12
click at [951, 35] on icon "Close dialog" at bounding box center [950, 41] width 15 height 15
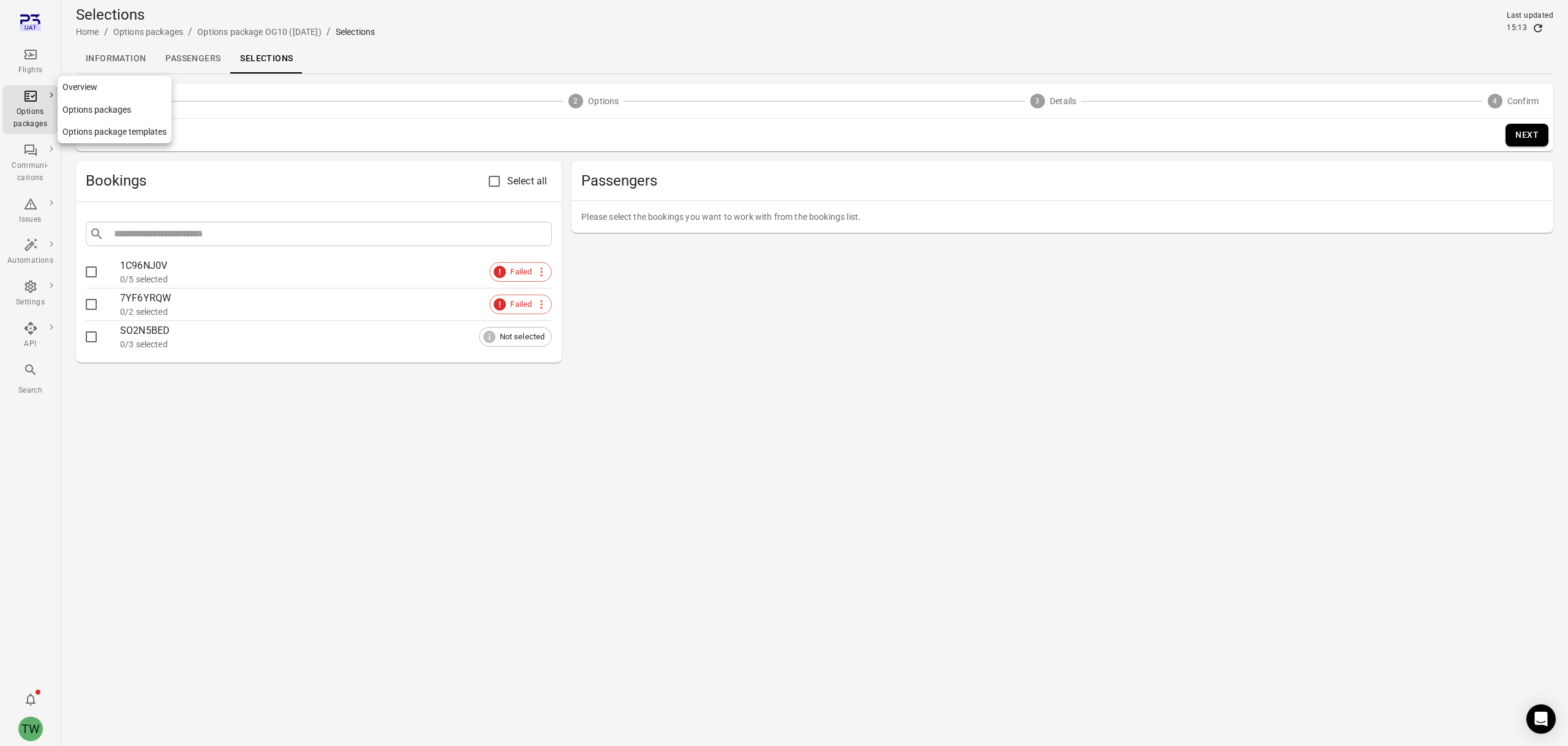
click at [35, 106] on div "Options packages" at bounding box center [30, 119] width 46 height 25
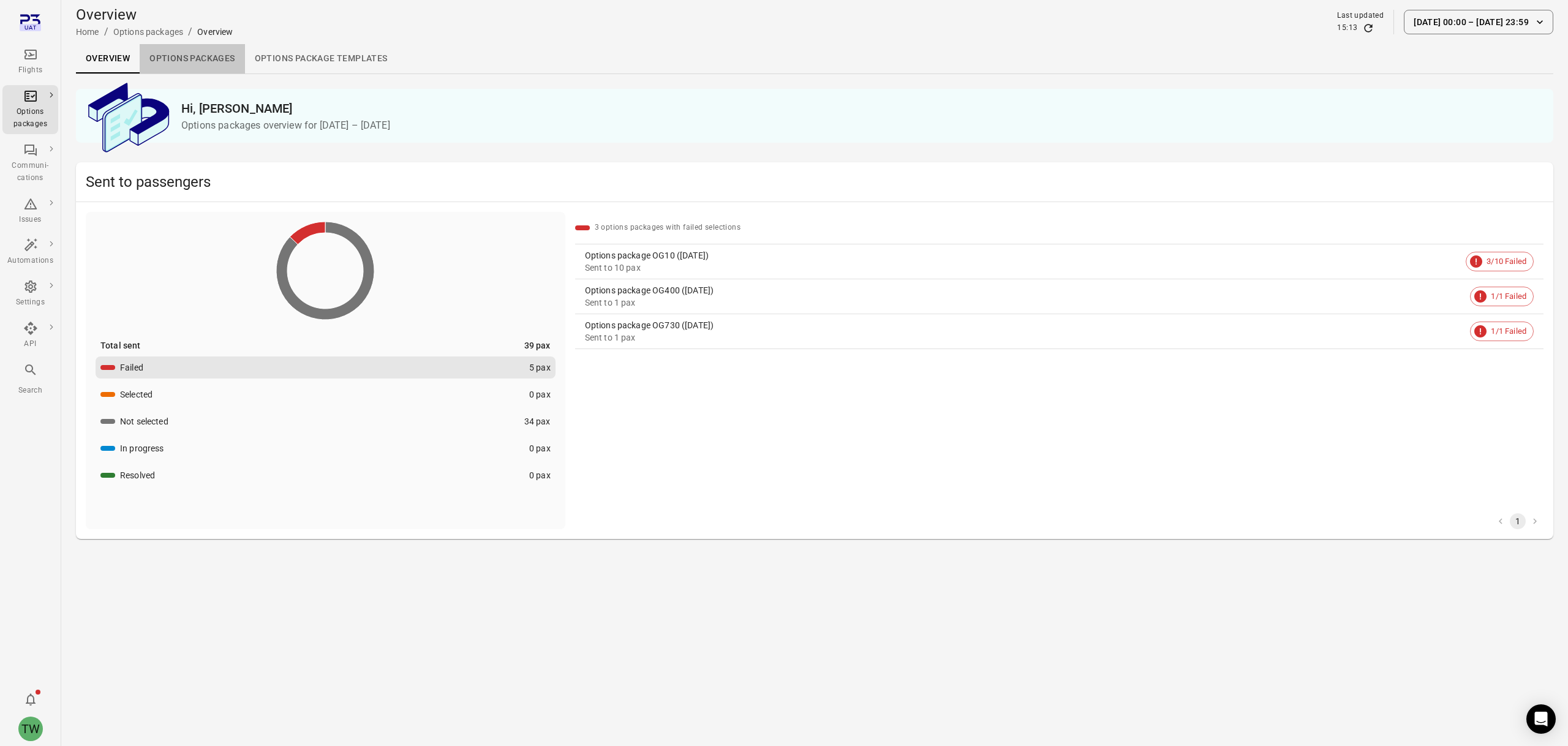
click at [190, 58] on link "Options packages" at bounding box center [192, 58] width 104 height 29
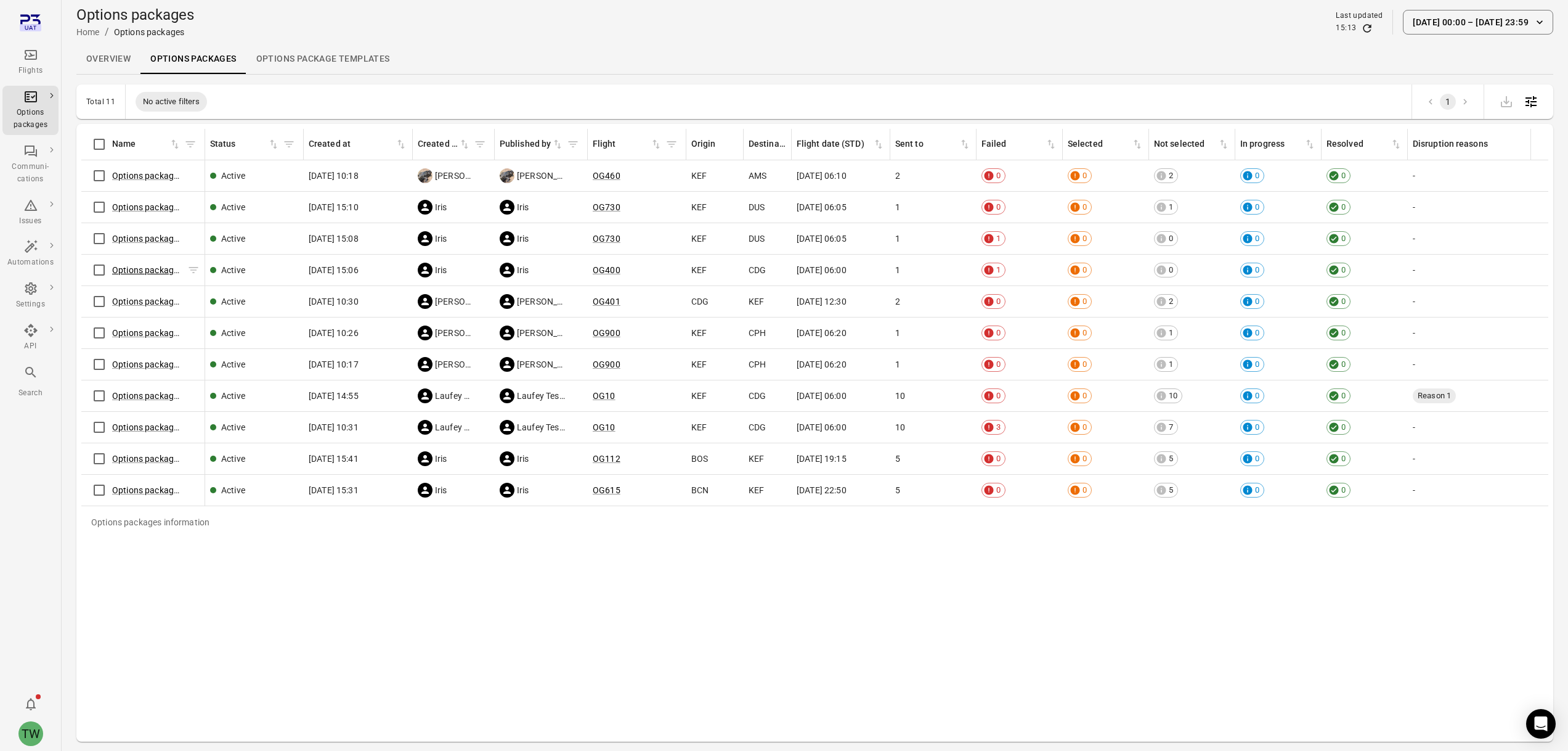
click at [147, 272] on link "Options package OG400 ([DATE])" at bounding box center [177, 270] width 130 height 10
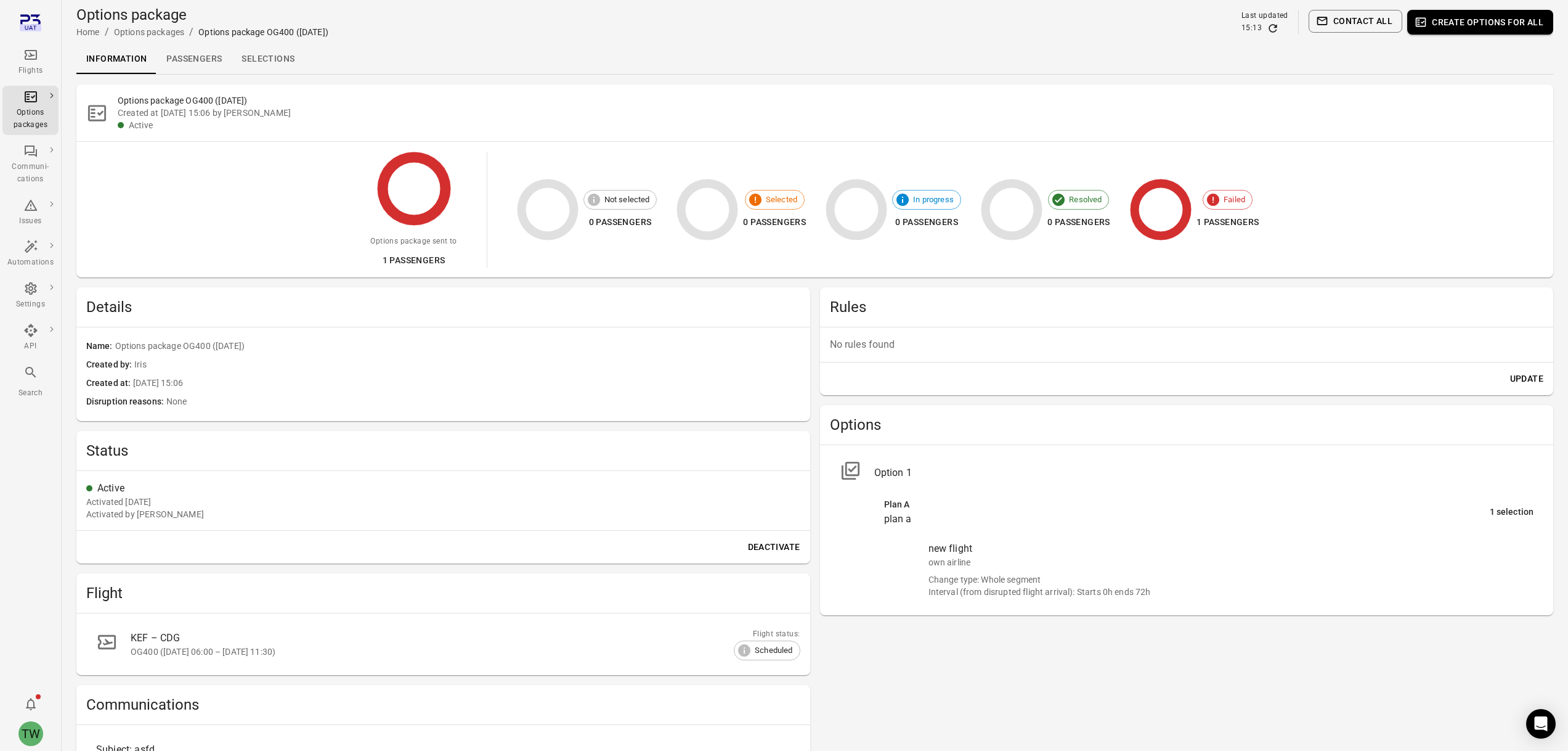
click at [1064, 203] on div "Options package sent to 1 passengers Not selected 0 passengers Selected 0 passe…" at bounding box center [815, 209] width 1418 height 116
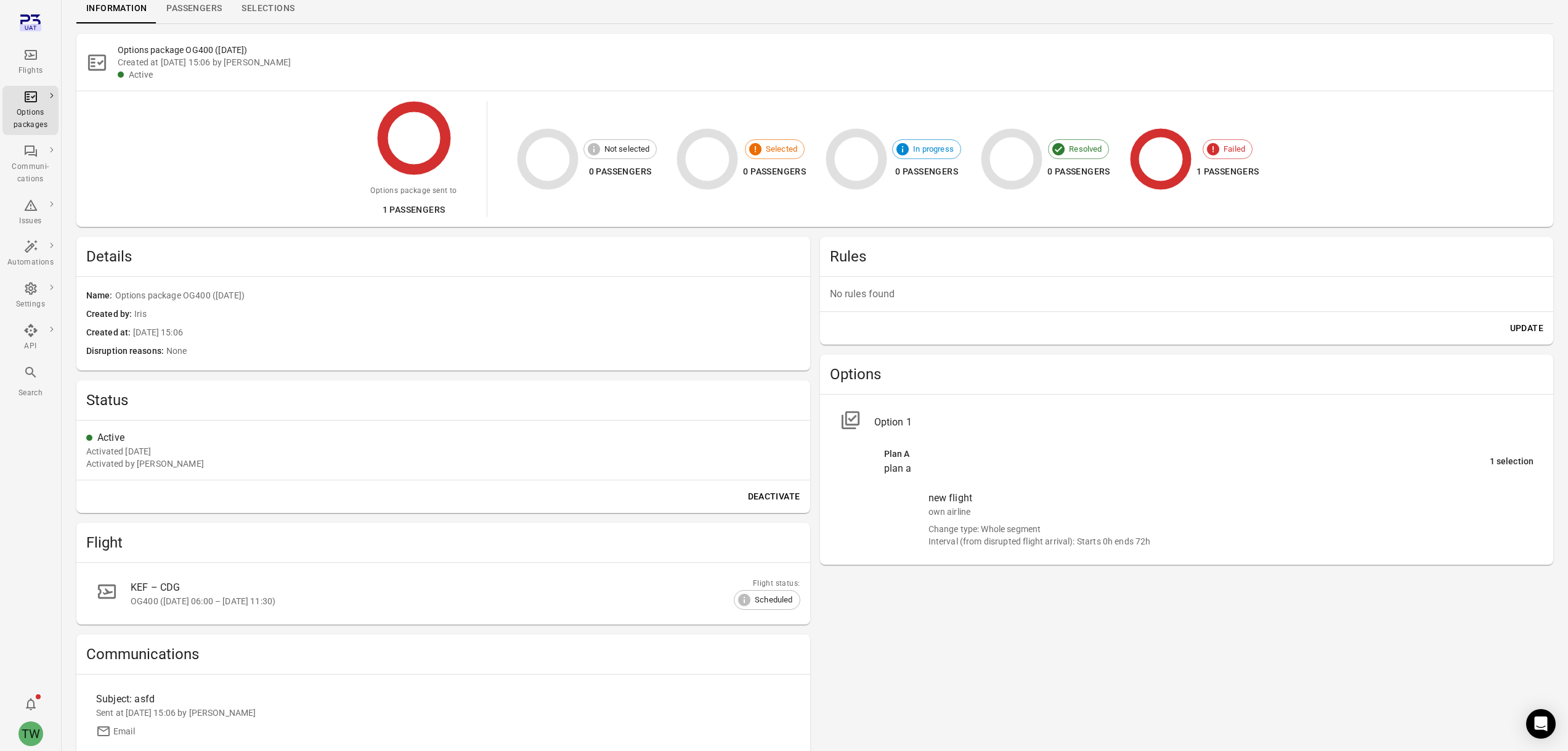
scroll to position [209, 0]
